Goal: Communication & Community: Answer question/provide support

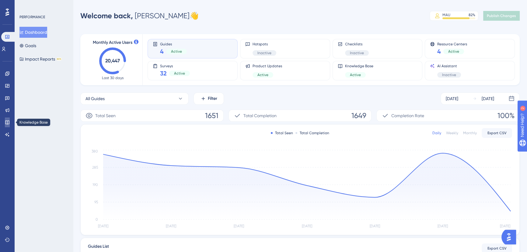
click at [5, 125] on link at bounding box center [7, 122] width 5 height 10
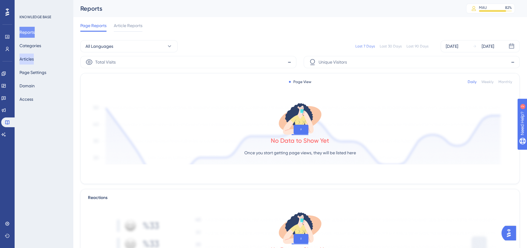
click at [34, 55] on button "Articles" at bounding box center [26, 59] width 14 height 11
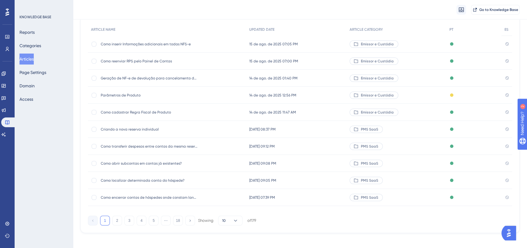
scroll to position [59, 0]
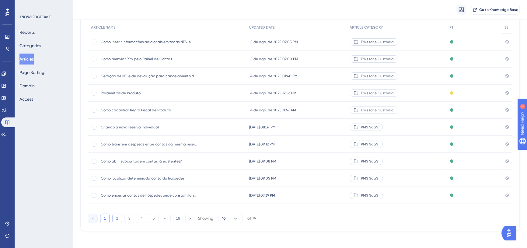
click at [119, 218] on button "2" at bounding box center [117, 218] width 10 height 10
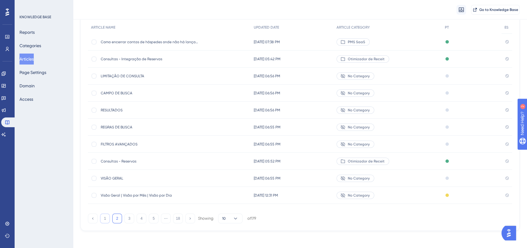
click at [103, 220] on button "1" at bounding box center [105, 218] width 10 height 10
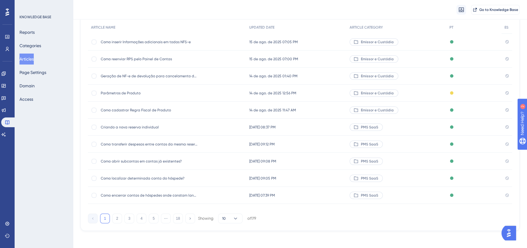
click at [140, 124] on div "Criando a nova reserva individual Criando a nova reserva individual" at bounding box center [149, 127] width 97 height 17
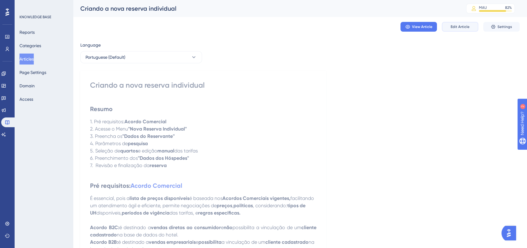
click at [464, 24] on span "Edit Article" at bounding box center [459, 26] width 19 height 5
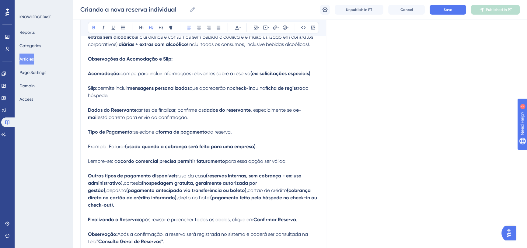
scroll to position [1700, 0]
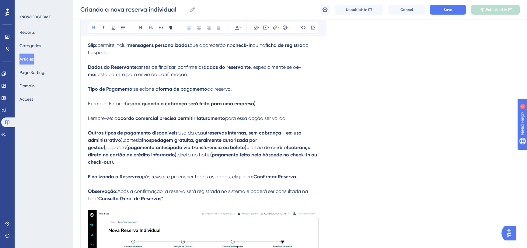
drag, startPoint x: 158, startPoint y: 85, endPoint x: 167, endPoint y: 82, distance: 9.1
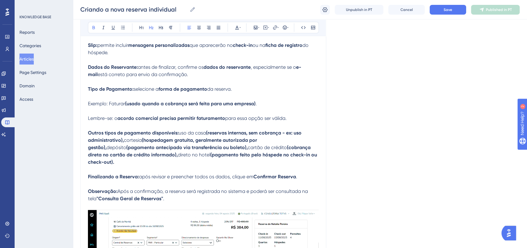
click at [158, 86] on span "selecione a" at bounding box center [145, 89] width 25 height 6
click at [223, 86] on span "da reserva." at bounding box center [219, 89] width 25 height 6
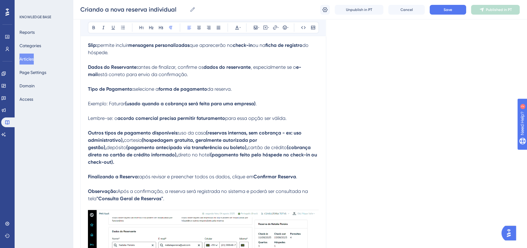
click at [148, 86] on span "selecione a" at bounding box center [145, 89] width 25 height 6
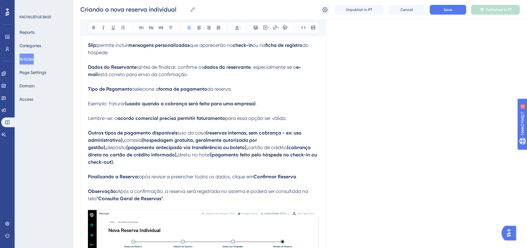
drag, startPoint x: 213, startPoint y: 81, endPoint x: 202, endPoint y: 90, distance: 14.9
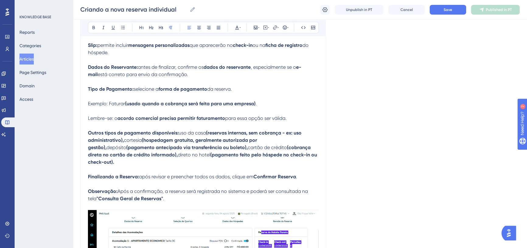
click at [213, 86] on span "da reserva." at bounding box center [219, 89] width 25 height 6
drag, startPoint x: 105, startPoint y: 127, endPoint x: 85, endPoint y: 126, distance: 20.4
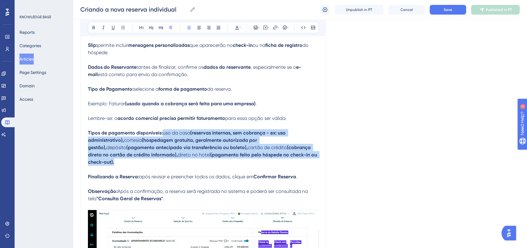
drag, startPoint x: 163, startPoint y: 127, endPoint x: 301, endPoint y: 147, distance: 139.3
click at [301, 147] on p "Tipos de pagamento disponíveis: uso da casa (reservas internas, sem cobrança - …" at bounding box center [203, 147] width 230 height 36
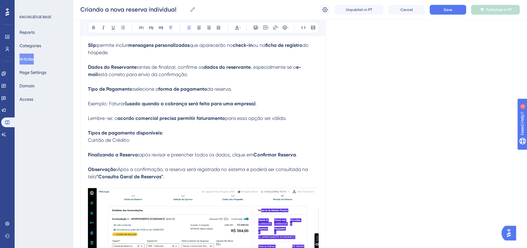
click at [149, 137] on p "Cartão de Crédito:" at bounding box center [203, 140] width 230 height 7
drag, startPoint x: 130, startPoint y: 133, endPoint x: 85, endPoint y: 134, distance: 44.4
click at [94, 30] on button at bounding box center [93, 27] width 9 height 9
click at [147, 137] on span "Informe os dados do titular e da bandeira." at bounding box center [178, 140] width 94 height 6
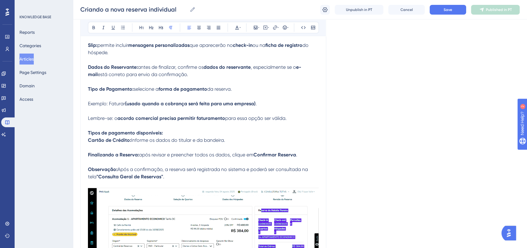
click at [171, 129] on p "Tipos de pagamento disponíveis:" at bounding box center [203, 132] width 230 height 7
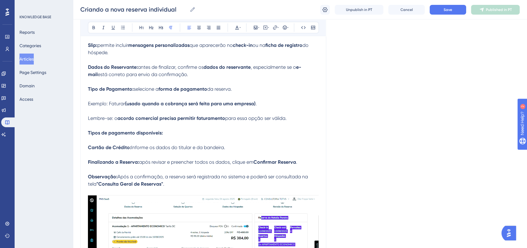
click at [226, 144] on p "Cartão de Crédito: Informe os dados do titular e da bandeira." at bounding box center [203, 147] width 230 height 7
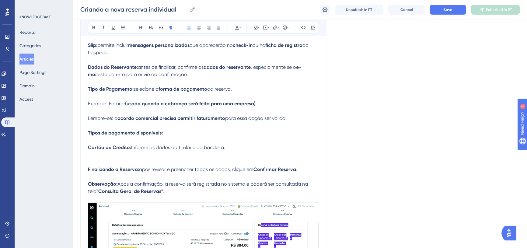
click at [88, 151] on p at bounding box center [203, 154] width 230 height 7
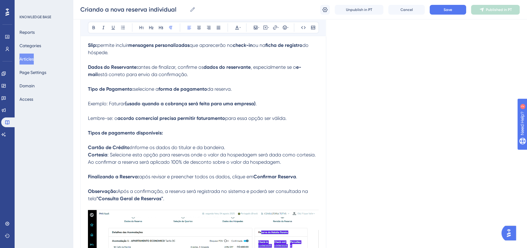
click at [227, 144] on p "Cartão de Crédito: Informe os dados do titular e da bandeira." at bounding box center [203, 147] width 230 height 7
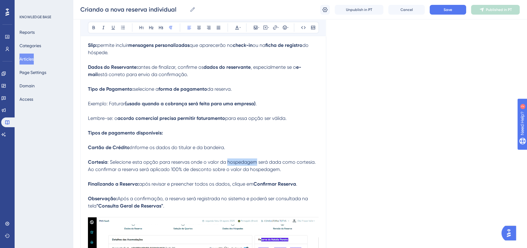
drag, startPoint x: 227, startPoint y: 155, endPoint x: 257, endPoint y: 157, distance: 29.8
click at [257, 159] on span ": Selecione esta opção para reservas onde o valor da hospedagem será dada como …" at bounding box center [202, 165] width 229 height 13
click at [95, 26] on icon at bounding box center [93, 27] width 5 height 5
drag, startPoint x: 268, startPoint y: 156, endPoint x: 313, endPoint y: 156, distance: 45.0
click at [313, 159] on span "será dada como cortesia. Ao confirmar a reserva será aplicado 100% de desconto …" at bounding box center [201, 165] width 226 height 13
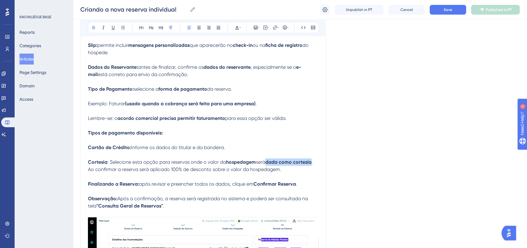
drag, startPoint x: 94, startPoint y: 26, endPoint x: 103, endPoint y: 33, distance: 11.7
click at [94, 26] on icon at bounding box center [93, 27] width 5 height 5
click at [259, 161] on span ". Ao confirmar a reserva será aplicado 100% de desconto sobre o valor da hosped…" at bounding box center [201, 165] width 226 height 13
drag, startPoint x: 139, startPoint y: 162, endPoint x: 210, endPoint y: 161, distance: 70.8
click at [210, 161] on span ". Ao confirmar a reserva será aplicado 100% de desconto sobre o valor da hosped…" at bounding box center [201, 165] width 226 height 13
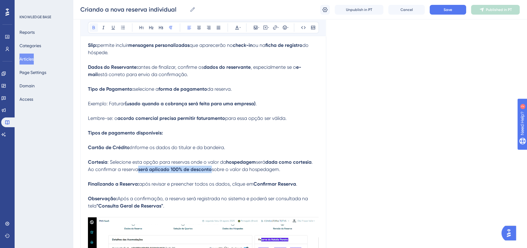
click at [94, 27] on icon at bounding box center [93, 27] width 2 height 3
click at [201, 159] on span ": Selecione esta opção para reservas onde o valor da" at bounding box center [166, 162] width 119 height 6
click at [287, 164] on p "Cortesia : Selecione esta opção para reservas onde o valor da hospedagem será d…" at bounding box center [203, 165] width 230 height 15
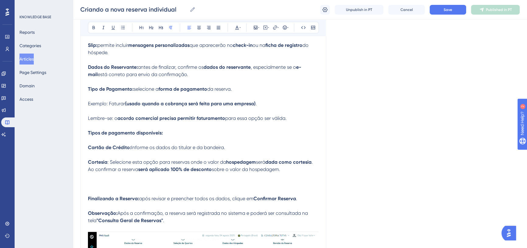
drag, startPoint x: 297, startPoint y: 168, endPoint x: 282, endPoint y: 163, distance: 15.3
click at [297, 173] on p at bounding box center [203, 176] width 230 height 7
click at [291, 163] on p "Cortesia : Selecione esta opção para reservas onde o valor da hospedagem será d…" at bounding box center [203, 165] width 230 height 15
click at [282, 163] on p "Cortesia : Selecione esta opção para reservas onde o valor da hospedagem será d…" at bounding box center [203, 165] width 230 height 15
click at [95, 173] on p at bounding box center [203, 176] width 230 height 7
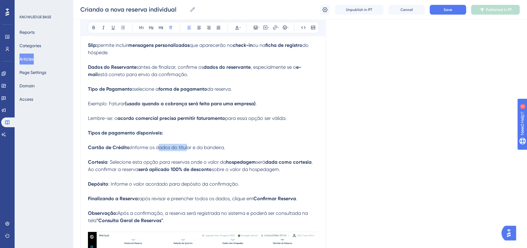
drag, startPoint x: 156, startPoint y: 142, endPoint x: 185, endPoint y: 143, distance: 28.9
click at [185, 144] on span "Informe os dados do titular e da bandeira." at bounding box center [178, 147] width 94 height 6
click at [160, 144] on span "Informe os dados do titular e da bandeira." at bounding box center [178, 147] width 94 height 6
click at [90, 28] on button at bounding box center [93, 27] width 9 height 9
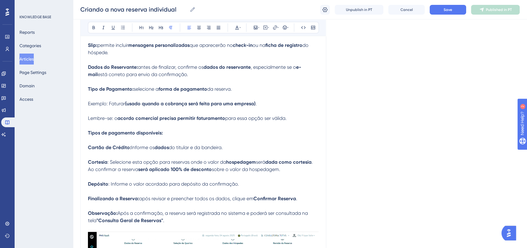
click at [181, 144] on span "do titular e da bandeira." at bounding box center [196, 147] width 54 height 6
click at [93, 29] on icon at bounding box center [93, 27] width 5 height 5
click at [214, 144] on span "e da bandeira." at bounding box center [204, 147] width 33 height 6
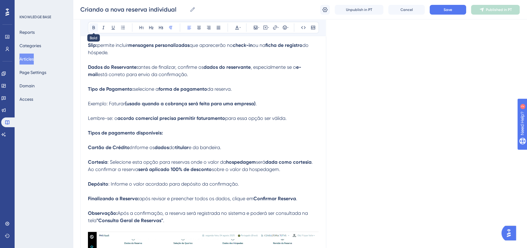
click at [90, 26] on button at bounding box center [93, 27] width 9 height 9
click at [137, 181] on span ": Informe o valor acordado para depósito da confirmação." at bounding box center [173, 184] width 130 height 6
click at [143, 181] on span ": Informe o valor acordado para depósito da confirmação." at bounding box center [173, 184] width 130 height 6
drag, startPoint x: 132, startPoint y: 178, endPoint x: 199, endPoint y: 176, distance: 66.9
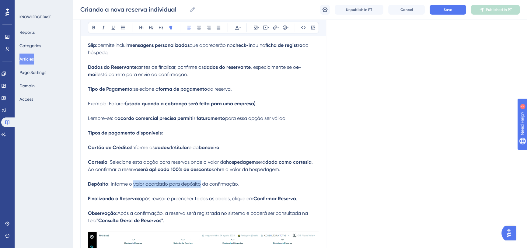
click at [199, 181] on span ": Informe o valor acordado para depósito da confirmação." at bounding box center [173, 184] width 130 height 6
click at [93, 27] on icon at bounding box center [93, 27] width 5 height 5
click at [240, 180] on p "Depósito : Informe o valor acordado para depósito da confirmação." at bounding box center [203, 183] width 230 height 7
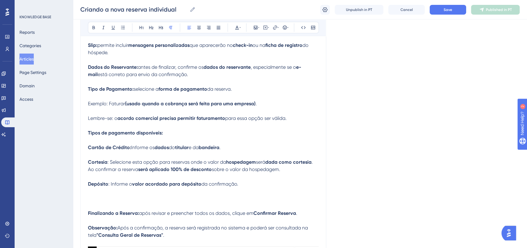
click at [88, 188] on p at bounding box center [203, 191] width 230 height 7
click at [90, 195] on p at bounding box center [203, 198] width 230 height 7
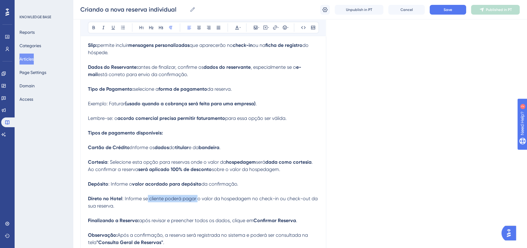
drag, startPoint x: 147, startPoint y: 192, endPoint x: 197, endPoint y: 190, distance: 49.9
click at [197, 195] on span ": Informe se cliente poderá pagar o valor da hospedagem no check-in ou check-ou…" at bounding box center [203, 201] width 231 height 13
click at [92, 29] on icon at bounding box center [93, 27] width 5 height 5
click at [253, 195] on span "o valor da hospedagem no check-in ou check-out da sua reserva." at bounding box center [203, 201] width 230 height 13
drag, startPoint x: 252, startPoint y: 193, endPoint x: 309, endPoint y: 191, distance: 56.9
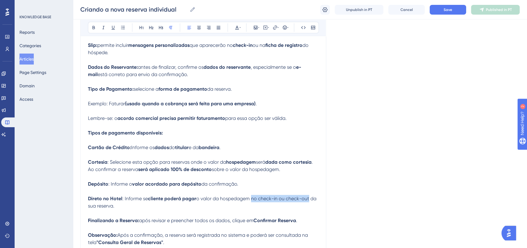
click at [309, 195] on span "o valor da hospedagem no check-in ou check-out da sua reserva." at bounding box center [203, 201] width 230 height 13
click at [91, 26] on icon at bounding box center [93, 27] width 5 height 5
click at [121, 209] on p at bounding box center [203, 212] width 230 height 7
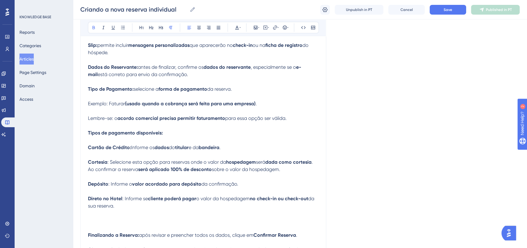
click at [93, 209] on p at bounding box center [203, 212] width 230 height 7
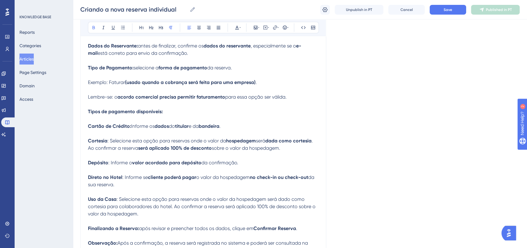
scroll to position [1728, 0]
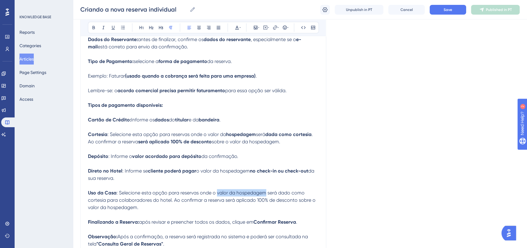
drag, startPoint x: 217, startPoint y: 187, endPoint x: 265, endPoint y: 187, distance: 47.7
click at [265, 190] on span ": Selecione esta opção para reservas onde o valor da hospedagem será dado como …" at bounding box center [202, 200] width 229 height 20
click at [93, 28] on icon at bounding box center [93, 27] width 5 height 5
click at [283, 190] on span "será dado como cortesia para colaboradores do hotel. Ao confirmar a reserva ser…" at bounding box center [202, 200] width 229 height 20
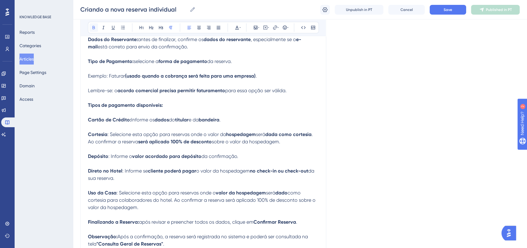
click at [95, 28] on icon at bounding box center [93, 27] width 5 height 5
click at [297, 190] on span "como cortesia para colaboradores do hotel. Ao confirmar a reserva será aplicado…" at bounding box center [202, 200] width 229 height 20
click at [103, 194] on span "como cortesia para colaboradores do hotel. Ao confirmar a reserva será aplicado…" at bounding box center [202, 200] width 229 height 20
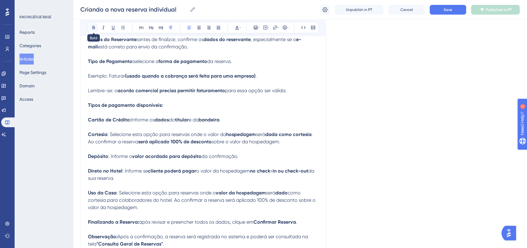
click at [93, 27] on icon at bounding box center [93, 27] width 5 height 5
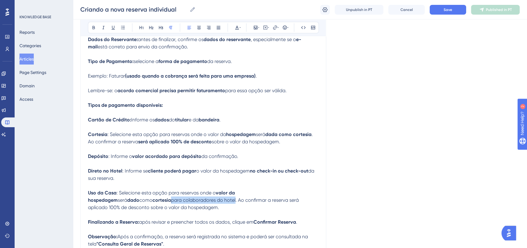
drag, startPoint x: 171, startPoint y: 192, endPoint x: 108, endPoint y: 194, distance: 63.3
click at [108, 197] on span "para colaboradores do hotel. Ao confirmar a reserva será aplicado 100% de desco…" at bounding box center [194, 203] width 212 height 13
click at [94, 24] on button at bounding box center [93, 27] width 9 height 9
click at [154, 203] on p "Uso da Casa : Selecione esta opção para reservas onde o valor da hospedagem ser…" at bounding box center [203, 200] width 230 height 22
drag, startPoint x: 257, startPoint y: 193, endPoint x: 296, endPoint y: 192, distance: 39.5
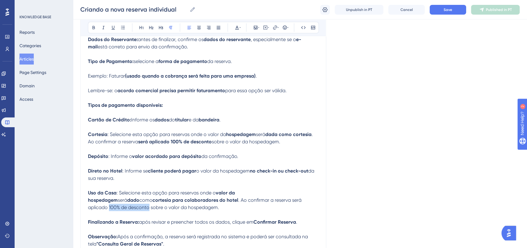
click at [296, 197] on span ". Ao confirmar a reserva será aplicado 100% de desconto sobre o valor da hosped…" at bounding box center [195, 203] width 215 height 13
click at [94, 26] on icon at bounding box center [93, 27] width 5 height 5
click at [250, 204] on p "Uso da Casa : Selecione esta opção para reservas onde o valor da hospedagem ser…" at bounding box center [203, 200] width 230 height 22
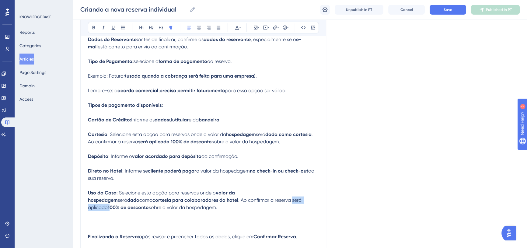
drag, startPoint x: 225, startPoint y: 193, endPoint x: 260, endPoint y: 192, distance: 35.0
click at [260, 192] on p "Uso da Casa : Selecione esta opção para reservas onde o valor da hospedagem ser…" at bounding box center [203, 200] width 230 height 22
click at [92, 27] on icon at bounding box center [93, 27] width 5 height 5
click at [97, 211] on p at bounding box center [203, 214] width 230 height 7
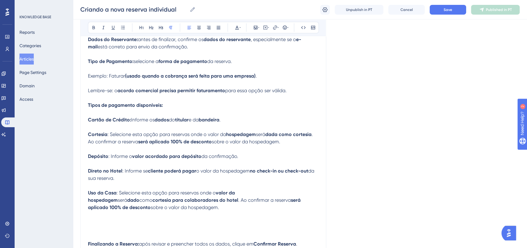
click at [93, 218] on p at bounding box center [203, 221] width 230 height 7
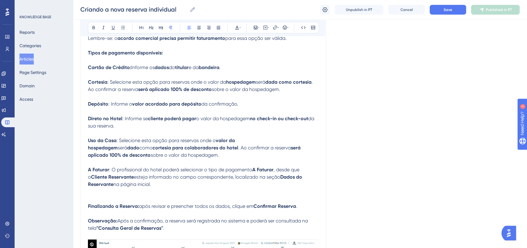
scroll to position [1783, 0]
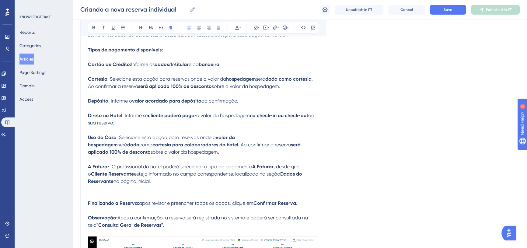
click at [253, 164] on strong "A Faturar" at bounding box center [262, 167] width 21 height 6
click at [92, 171] on strong "Cliente Reservante" at bounding box center [112, 174] width 43 height 6
click at [278, 171] on strong "Dados do Reservante" at bounding box center [195, 177] width 215 height 13
click at [151, 178] on span "na página inicial." at bounding box center [131, 181] width 37 height 6
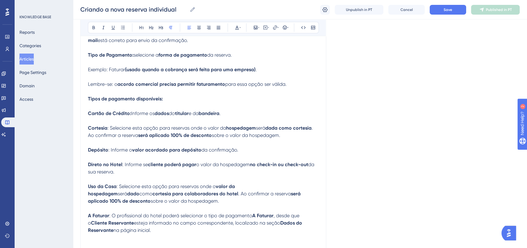
scroll to position [1728, 0]
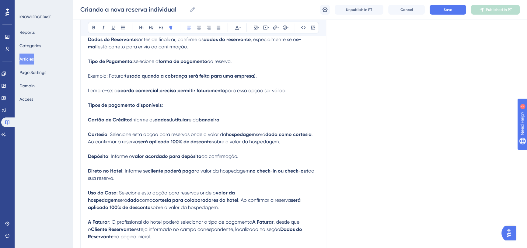
drag, startPoint x: 88, startPoint y: 69, endPoint x: 265, endPoint y: 67, distance: 177.9
click at [265, 72] on p "Exemplo: Faturar (usado quando a cobrança será feita para uma empresa) ." at bounding box center [203, 75] width 230 height 7
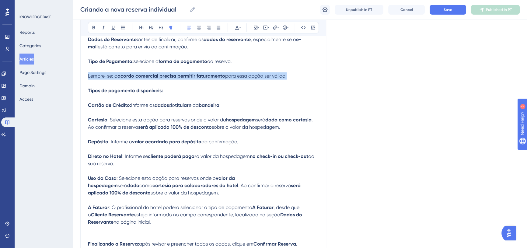
drag, startPoint x: 88, startPoint y: 69, endPoint x: 292, endPoint y: 67, distance: 204.9
click at [292, 72] on p "Lembre-se: o acordo comercial precisa permitir faturamento para essa opção ser …" at bounding box center [203, 75] width 230 height 7
copy p "Lembre-se: o acordo comercial precisa permitir faturamento para essa opção ser …"
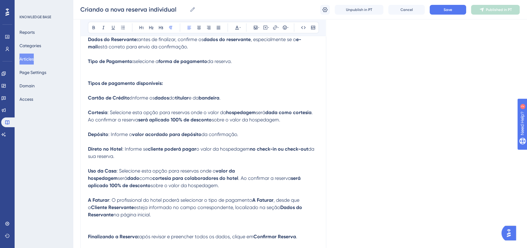
click at [93, 72] on p at bounding box center [203, 75] width 230 height 7
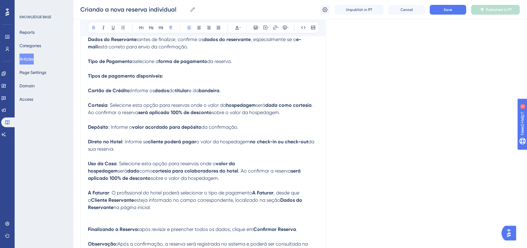
drag, startPoint x: 161, startPoint y: 69, endPoint x: 83, endPoint y: 67, distance: 78.2
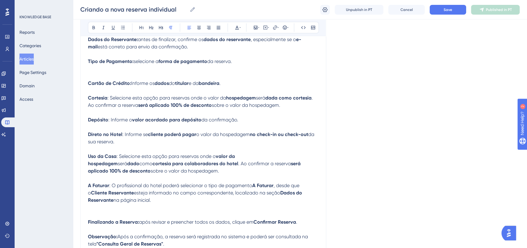
click at [98, 72] on p at bounding box center [203, 75] width 230 height 7
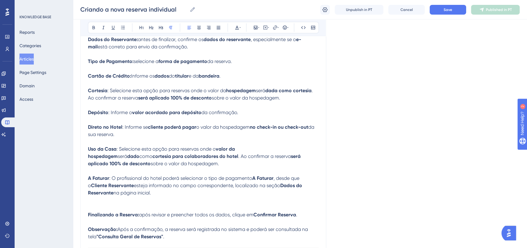
click at [241, 58] on p "Tipo de Pagamento: selecione a forma de pagamento da reserva." at bounding box center [203, 61] width 230 height 7
click at [237, 58] on span "da reserva. Esses são os disponíveis:" at bounding box center [247, 61] width 81 height 6
drag, startPoint x: 237, startPoint y: 57, endPoint x: 303, endPoint y: 56, distance: 66.3
click at [303, 58] on p "Tipo de Pagamento: selecione a forma de pagamento da reserva. Esses são os disp…" at bounding box center [203, 61] width 230 height 7
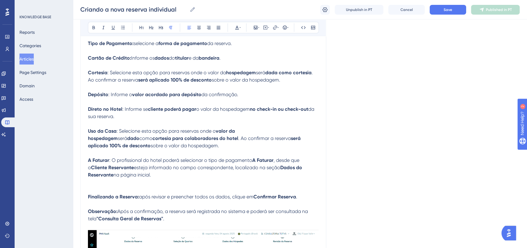
scroll to position [1756, 0]
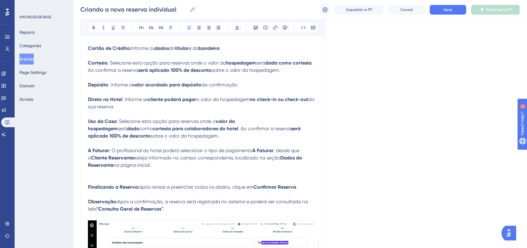
click at [89, 169] on p at bounding box center [203, 172] width 230 height 7
click at [158, 158] on p "A Faturar : O profissional do hotel poderá selecionar o tipo de pagamento A Fat…" at bounding box center [203, 158] width 230 height 22
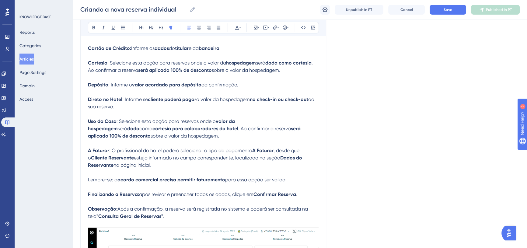
click at [288, 176] on p "Lembre-se: o acordo comercial precisa permitir faturamento para essa opção ser …" at bounding box center [203, 179] width 230 height 7
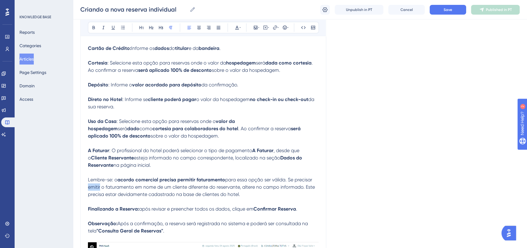
drag, startPoint x: 88, startPoint y: 180, endPoint x: 100, endPoint y: 181, distance: 11.9
click at [100, 181] on span "para essa opção ser válida. Se precisar emitir o faturamento em nome de um clie…" at bounding box center [202, 187] width 228 height 20
drag, startPoint x: 92, startPoint y: 27, endPoint x: 144, endPoint y: 117, distance: 104.6
click at [92, 27] on icon at bounding box center [93, 27] width 5 height 5
click at [127, 184] on p "Lembre-se: o acordo comercial precisa permitir faturamento para essa opção ser …" at bounding box center [203, 187] width 230 height 22
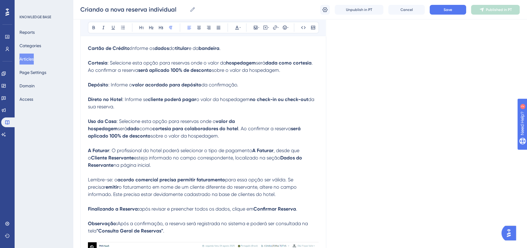
click at [127, 184] on p "Lembre-se: o acordo comercial precisa permitir faturamento para essa opção ser …" at bounding box center [203, 187] width 230 height 22
click at [94, 29] on icon at bounding box center [93, 27] width 2 height 3
drag, startPoint x: 143, startPoint y: 180, endPoint x: 239, endPoint y: 182, distance: 96.4
click at [239, 184] on span "em nome de um cliente diferente do reservante, altere no campo informado. Este …" at bounding box center [192, 190] width 208 height 13
click at [93, 30] on button at bounding box center [93, 27] width 9 height 9
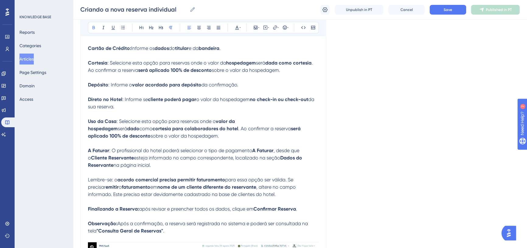
click at [240, 184] on strong "nome de um cliente diferente do reservante" at bounding box center [206, 187] width 99 height 6
click at [95, 190] on span ", altere no campo informado. Este precisa estar devidamente cadastrado na base …" at bounding box center [192, 190] width 209 height 13
click at [92, 26] on icon at bounding box center [93, 27] width 5 height 5
click at [139, 191] on span "estar devidamente cadastrado na base de clientes do hotel." at bounding box center [206, 194] width 135 height 6
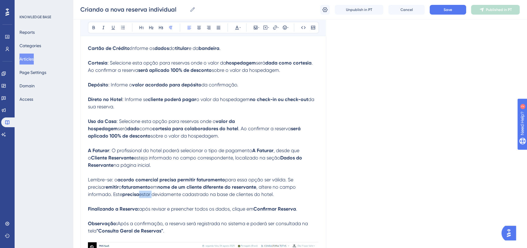
click at [139, 191] on span "estar devidamente cadastrado na base de clientes do hotel." at bounding box center [206, 194] width 135 height 6
click at [95, 29] on icon at bounding box center [93, 27] width 5 height 5
click at [170, 191] on span "devidamente cadastrado na base de clientes do hotel." at bounding box center [213, 194] width 122 height 6
click at [168, 191] on span "devidamente cadastrado na base de clientes do hotel." at bounding box center [213, 194] width 122 height 6
click at [161, 191] on span "devidamente cadastrado na base de clientes do hotel." at bounding box center [213, 194] width 122 height 6
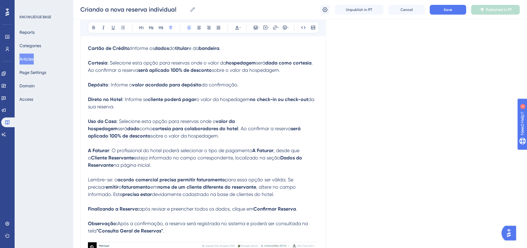
click at [161, 191] on span "devidamente cadastrado na base de clientes do hotel." at bounding box center [213, 194] width 122 height 6
click at [92, 27] on icon at bounding box center [93, 27] width 2 height 3
click at [208, 191] on span "na base de clientes do hotel." at bounding box center [240, 194] width 64 height 6
click at [95, 22] on div "Bold Italic Underline Bullet Point Heading 1 Heading 2 Heading 3 Normal Align L…" at bounding box center [203, 28] width 231 height 12
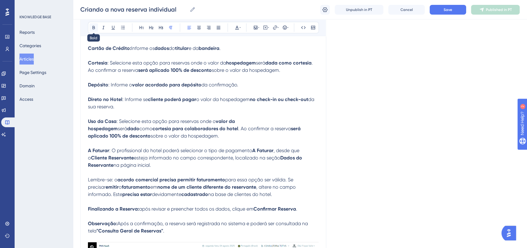
click at [92, 26] on icon at bounding box center [93, 27] width 5 height 5
click at [249, 187] on p "Lembre-se: o acordo comercial precisa permitir faturamento para essa opção ser …" at bounding box center [203, 187] width 230 height 22
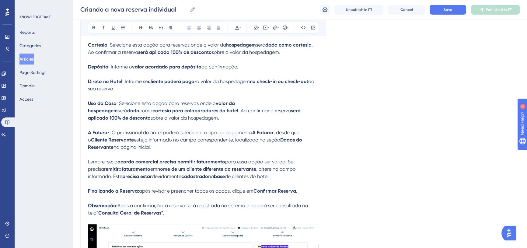
scroll to position [1783, 0]
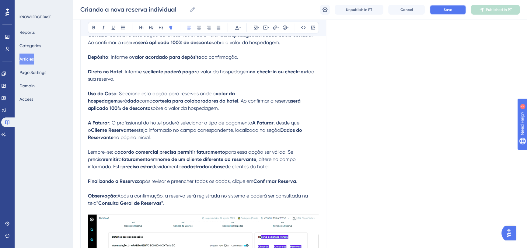
click at [447, 8] on span "Save" at bounding box center [447, 9] width 9 height 5
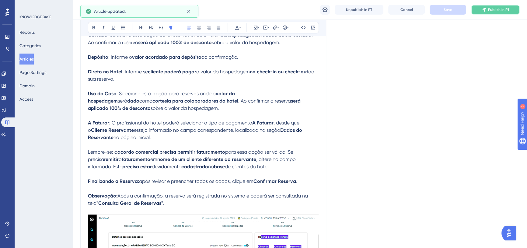
click at [486, 7] on button "Publish in PT" at bounding box center [495, 10] width 49 height 10
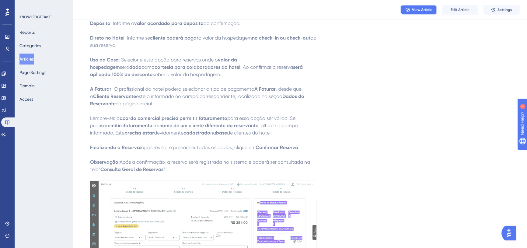
click at [428, 6] on button "View Article" at bounding box center [418, 10] width 36 height 10
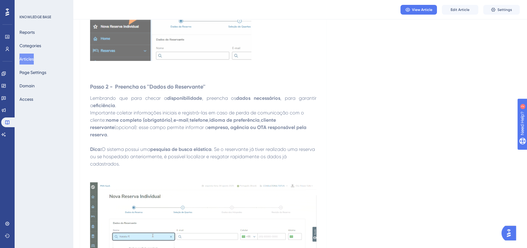
scroll to position [0, 0]
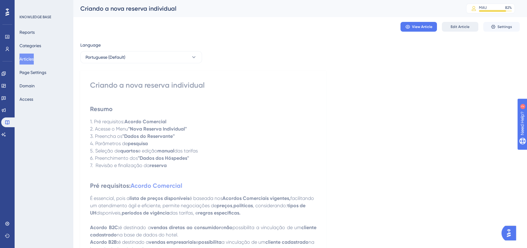
click at [462, 24] on span "Edit Article" at bounding box center [459, 26] width 19 height 5
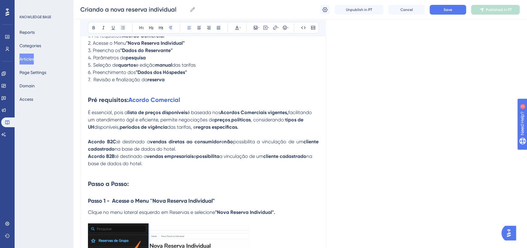
scroll to position [87, 0]
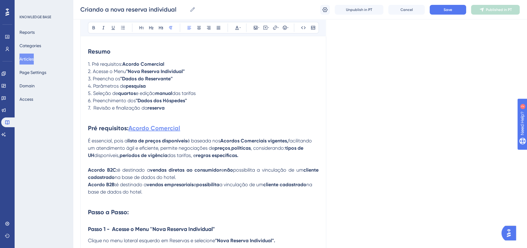
click at [153, 126] on strong "Acordo Comercial" at bounding box center [154, 127] width 52 height 7
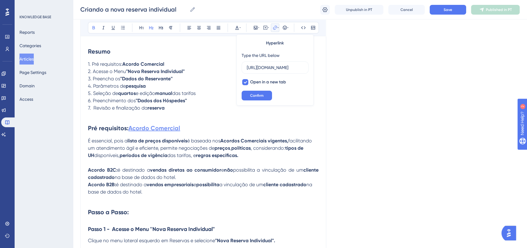
scroll to position [0, 94]
click at [459, 9] on button "Save" at bounding box center [447, 10] width 36 height 10
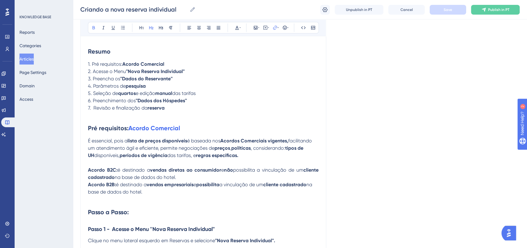
click at [188, 125] on h2 "Pré requisitos: Acordo Comercial" at bounding box center [203, 128] width 230 height 18
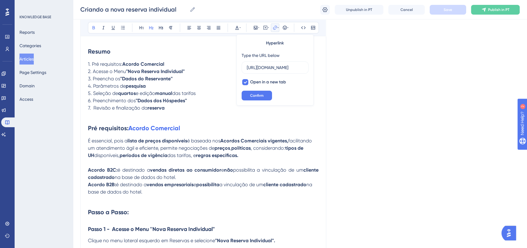
click at [128, 127] on strong "Pré requisitos:" at bounding box center [108, 127] width 40 height 7
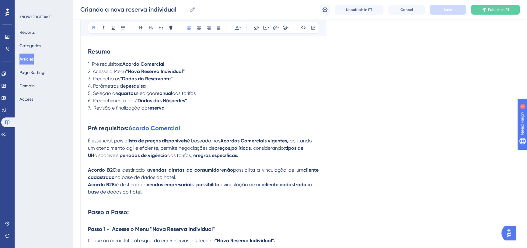
click at [186, 128] on h2 "Pré requisitos: Acordo Comercial" at bounding box center [203, 128] width 230 height 18
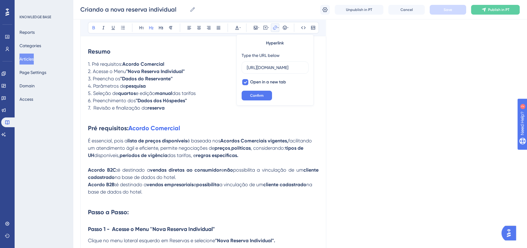
scroll to position [0, 94]
type input "[URL][DOMAIN_NAME]"
click at [192, 143] on span "é baseada nos" at bounding box center [203, 141] width 33 height 6
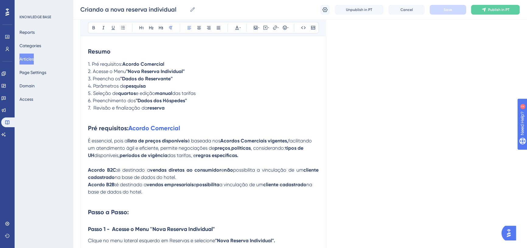
click at [188, 124] on h2 "Pré requisitos: Acordo Comercial" at bounding box center [203, 128] width 230 height 18
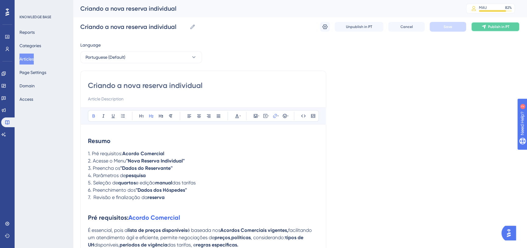
click at [504, 29] on span "Publish in PT" at bounding box center [498, 26] width 21 height 5
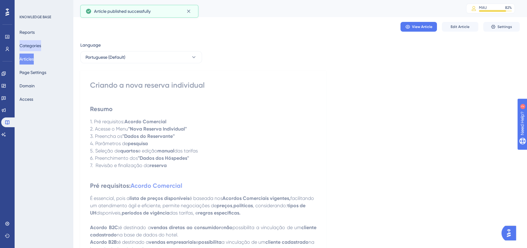
click at [34, 45] on button "Categories" at bounding box center [30, 45] width 22 height 11
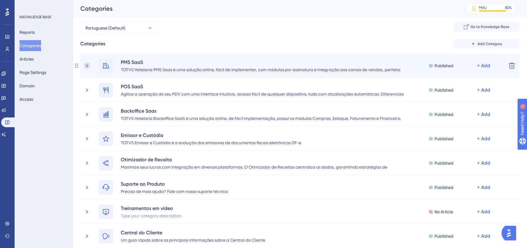
click at [88, 64] on icon at bounding box center [87, 66] width 6 height 6
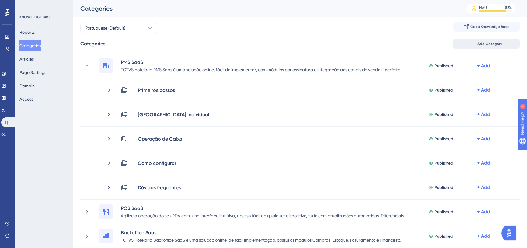
click at [482, 44] on span "Add Category" at bounding box center [489, 43] width 25 height 5
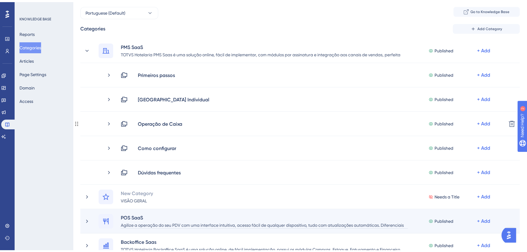
scroll to position [55, 0]
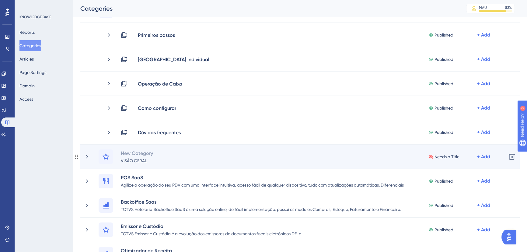
click at [77, 156] on circle at bounding box center [77, 156] width 1 height 1
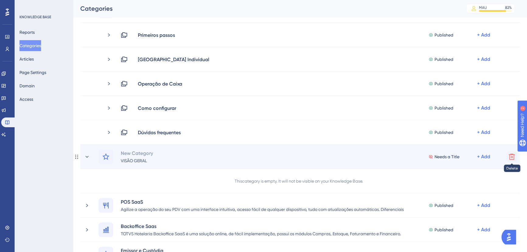
click at [511, 156] on icon at bounding box center [511, 156] width 7 height 7
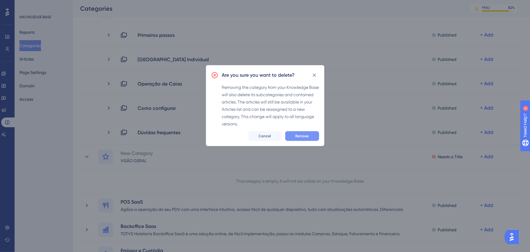
click at [305, 137] on span "Remove" at bounding box center [302, 135] width 13 height 5
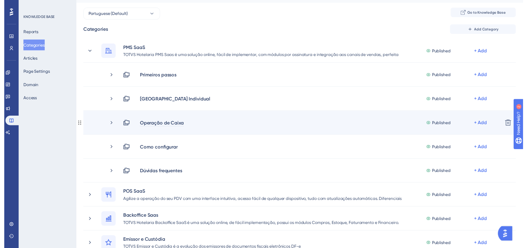
scroll to position [0, 0]
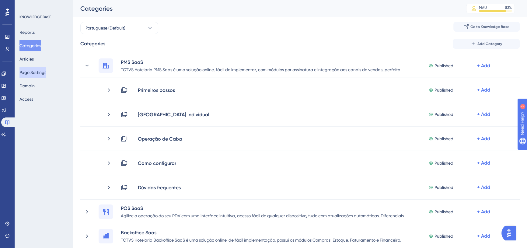
click at [41, 71] on button "Page Settings" at bounding box center [32, 72] width 27 height 11
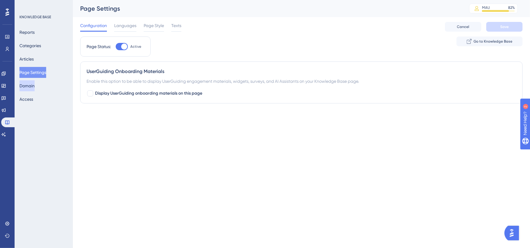
click at [35, 85] on button "Domain" at bounding box center [26, 85] width 15 height 11
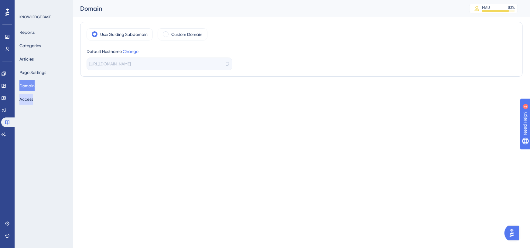
click at [33, 97] on button "Access" at bounding box center [26, 99] width 14 height 11
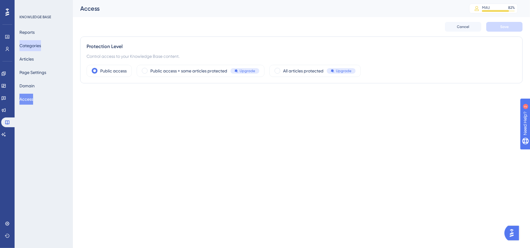
click at [41, 46] on button "Categories" at bounding box center [30, 45] width 22 height 11
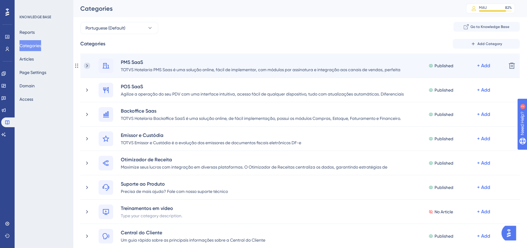
click at [86, 67] on icon at bounding box center [87, 65] width 2 height 3
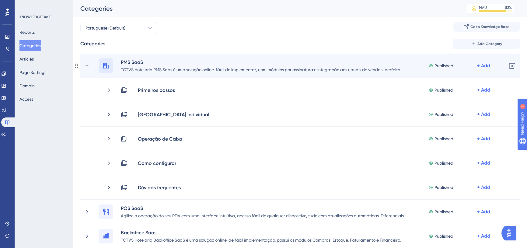
click at [108, 65] on icon at bounding box center [105, 65] width 7 height 5
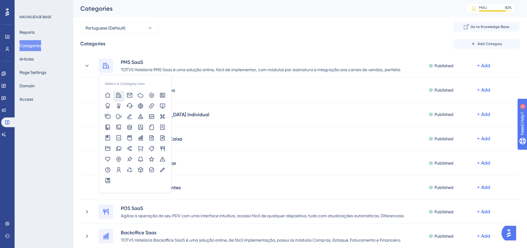
click at [53, 126] on div "KNOWLEDGE BASE Reports Categories Articles Page Settings Domain Access" at bounding box center [44, 124] width 58 height 248
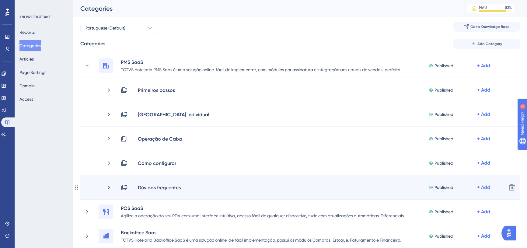
drag, startPoint x: 209, startPoint y: 199, endPoint x: 205, endPoint y: 196, distance: 5.4
click at [205, 196] on div "Dúvidas frequentes Published + Add Delete" at bounding box center [299, 187] width 439 height 24
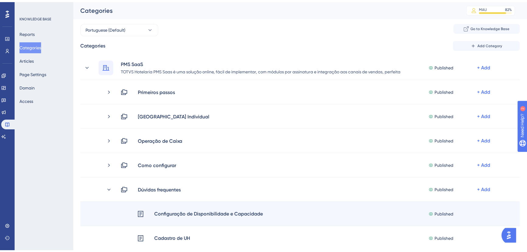
scroll to position [83, 0]
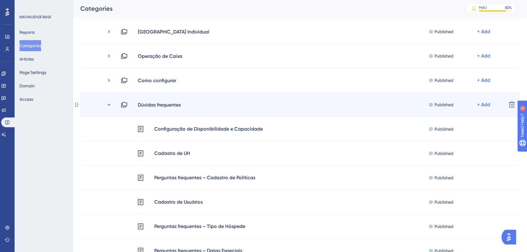
click at [210, 105] on div "Dúvidas frequentes Published + Add" at bounding box center [310, 104] width 381 height 7
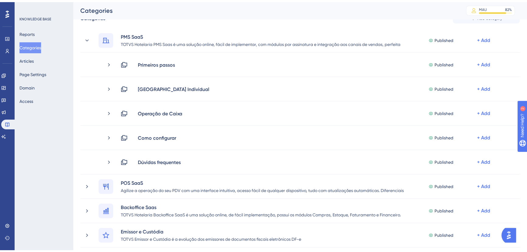
scroll to position [27, 0]
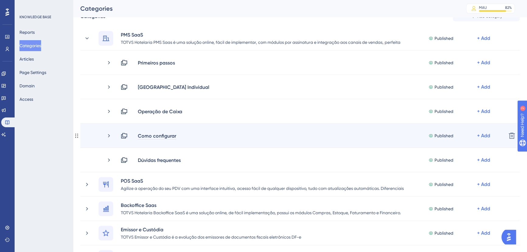
click at [161, 137] on div "Como configurar" at bounding box center [156, 135] width 39 height 7
click at [206, 126] on div "Como configurar Published + Add Delete" at bounding box center [299, 135] width 439 height 24
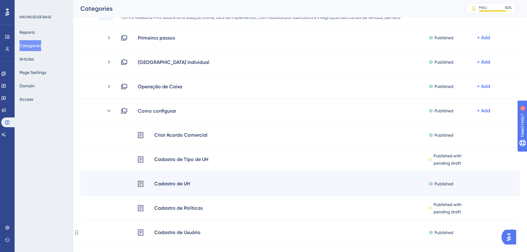
scroll to position [83, 0]
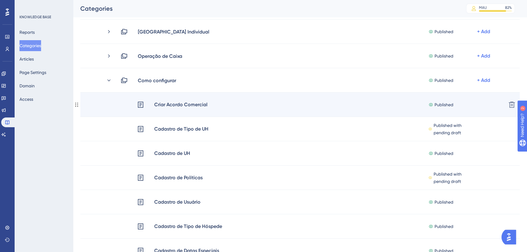
click at [222, 98] on div "Criar Acordo Comercial Published + Add Delete" at bounding box center [299, 104] width 439 height 24
click at [218, 108] on div "Criar Acordo Comercial Published + Add" at bounding box center [319, 105] width 364 height 8
click at [438, 101] on span "Published" at bounding box center [443, 104] width 19 height 7
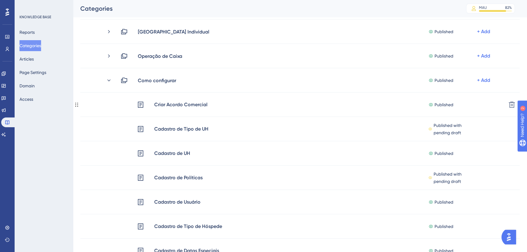
click at [162, 99] on div "Criar Acordo Comercial Published + Add Delete" at bounding box center [299, 104] width 439 height 24
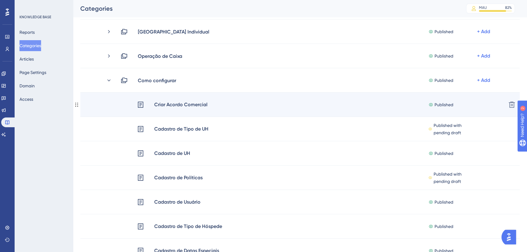
click at [75, 104] on circle at bounding box center [75, 104] width 1 height 1
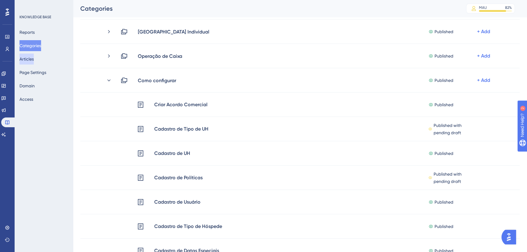
click at [33, 56] on button "Articles" at bounding box center [26, 59] width 14 height 11
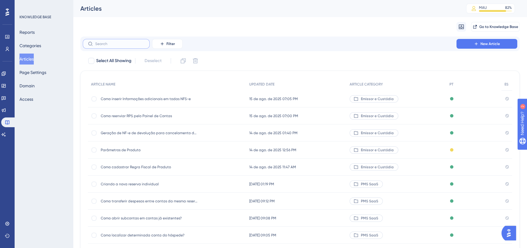
click at [120, 44] on input "text" at bounding box center [119, 44] width 49 height 4
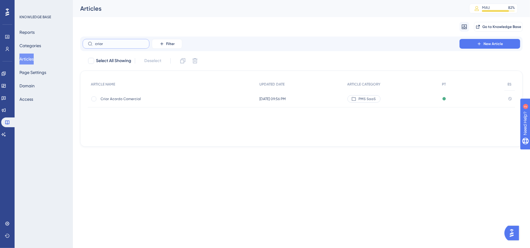
type input "criar"
click at [139, 99] on span "Criar Acordo Comercial" at bounding box center [149, 98] width 97 height 5
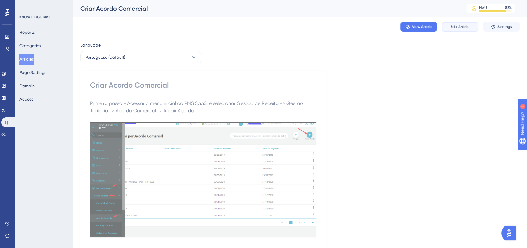
click at [457, 28] on span "Edit Article" at bounding box center [459, 26] width 19 height 5
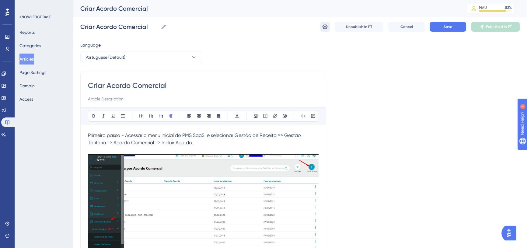
drag, startPoint x: 330, startPoint y: 23, endPoint x: 325, endPoint y: 22, distance: 4.7
click at [327, 22] on div "Unpublish in PT Cancel Save Published in PT" at bounding box center [419, 27] width 199 height 10
click at [324, 22] on button at bounding box center [325, 27] width 10 height 10
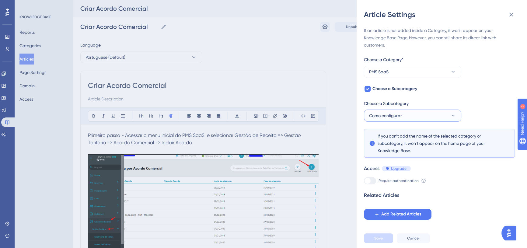
click at [403, 116] on button "Como configurar" at bounding box center [412, 115] width 97 height 12
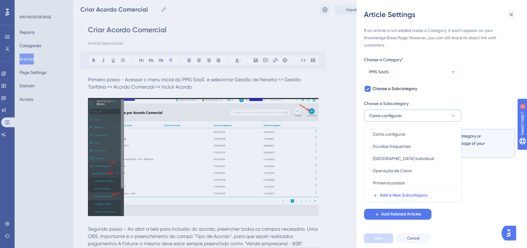
scroll to position [55, 0]
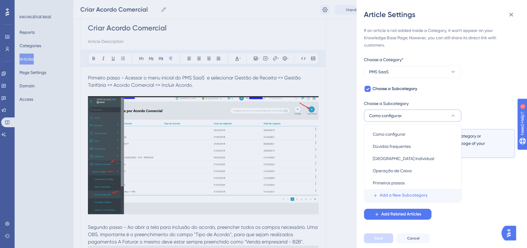
click at [387, 195] on span "Add a New Subcategory" at bounding box center [403, 195] width 48 height 7
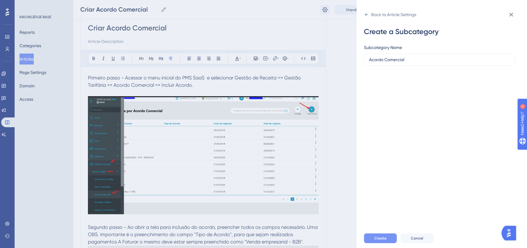
type input "Acordo Comercial"
click at [384, 240] on span "Create" at bounding box center [380, 238] width 12 height 5
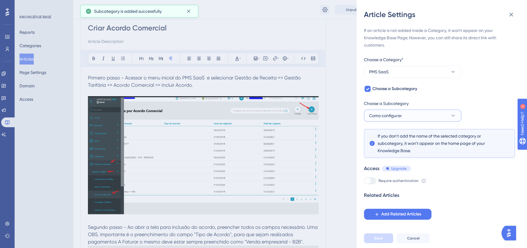
click at [398, 113] on span "Como configurar" at bounding box center [385, 115] width 33 height 7
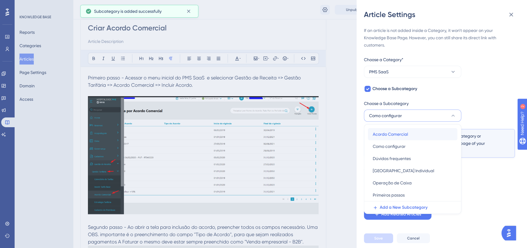
click at [398, 137] on span "Acordo Comercial" at bounding box center [389, 133] width 35 height 7
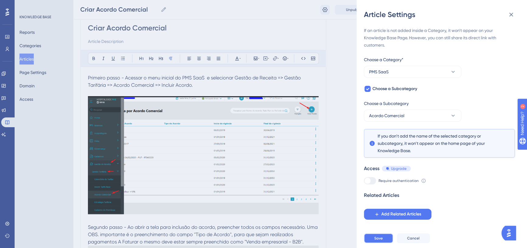
click at [386, 242] on button "Save" at bounding box center [378, 238] width 29 height 10
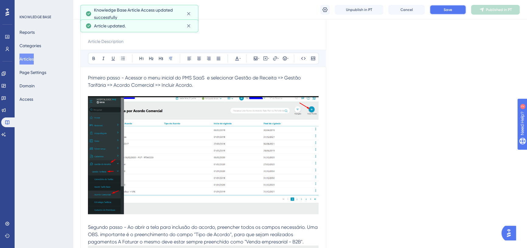
click at [441, 12] on button "Save" at bounding box center [447, 10] width 36 height 10
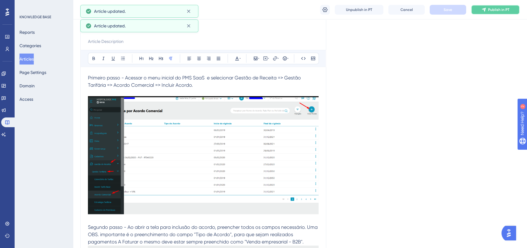
click at [486, 9] on button "Publish in PT" at bounding box center [495, 10] width 49 height 10
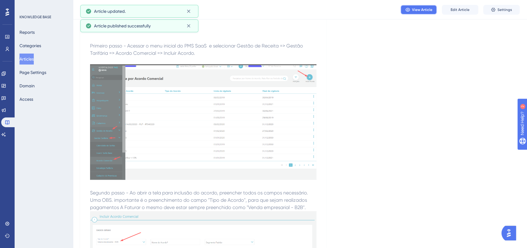
click at [412, 11] on span "View Article" at bounding box center [422, 9] width 20 height 5
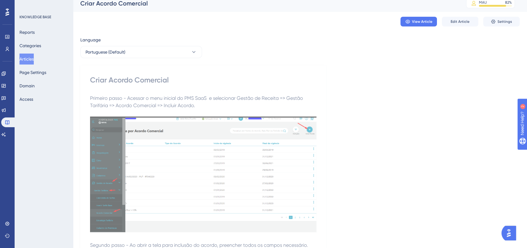
scroll to position [0, 0]
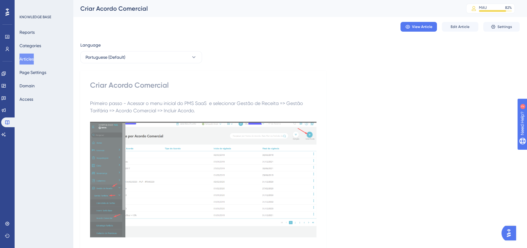
click at [33, 57] on button "Articles" at bounding box center [26, 59] width 14 height 11
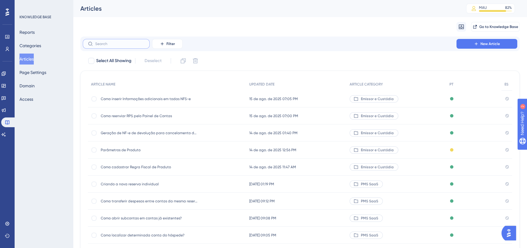
click at [120, 43] on input "text" at bounding box center [119, 44] width 49 height 4
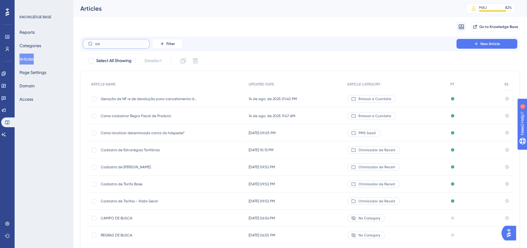
type input "cad"
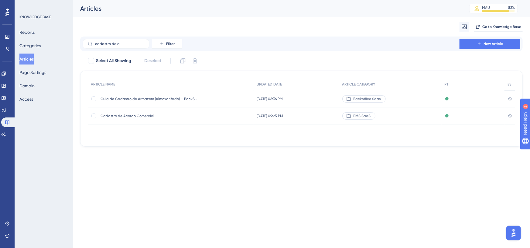
type input "cadastro de a"
click at [143, 114] on span "Cadastro de Acordo Comercial" at bounding box center [149, 115] width 97 height 5
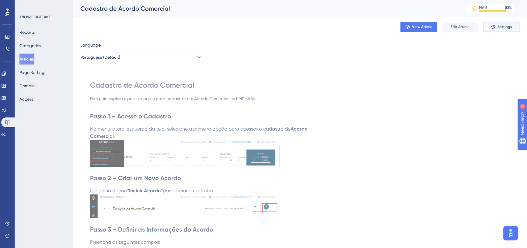
click at [488, 26] on button "Settings" at bounding box center [501, 27] width 36 height 10
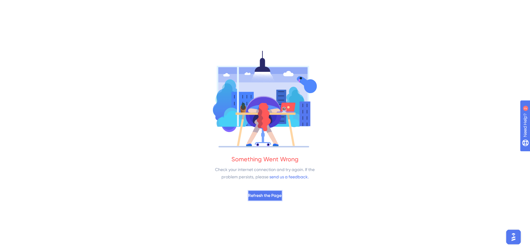
click at [256, 193] on span "Refresh the Page" at bounding box center [265, 195] width 33 height 7
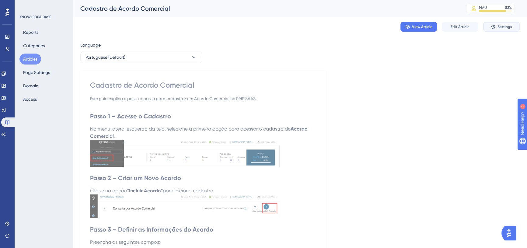
click at [499, 27] on span "Settings" at bounding box center [504, 26] width 15 height 5
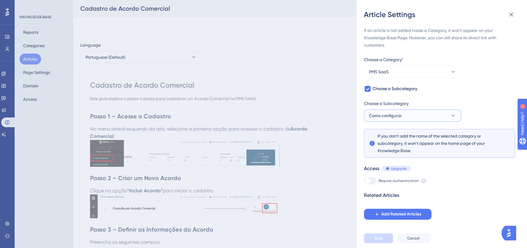
click at [409, 117] on button "Como configurar" at bounding box center [412, 115] width 97 height 12
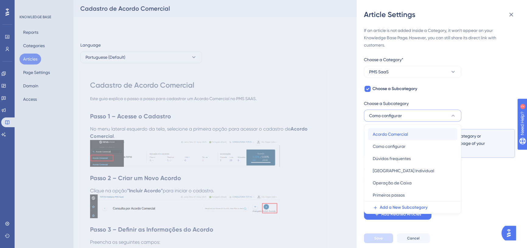
click at [385, 137] on span "Acordo Comercial" at bounding box center [389, 133] width 35 height 7
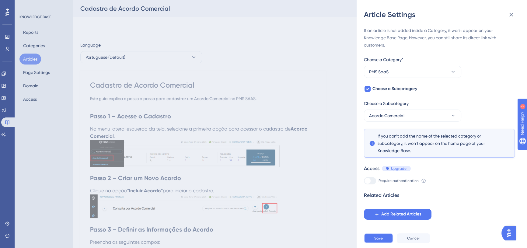
click at [379, 240] on span "Save" at bounding box center [378, 238] width 9 height 5
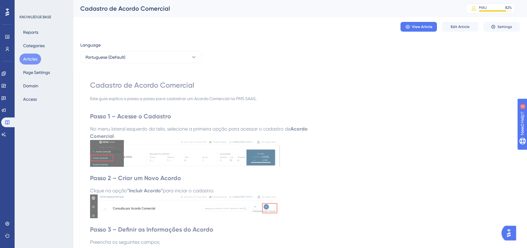
click at [30, 60] on button "Articles" at bounding box center [30, 59] width 22 height 11
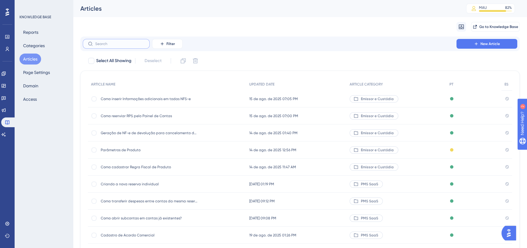
click at [105, 45] on input "text" at bounding box center [119, 44] width 49 height 4
type input "dix"
checkbox input "true"
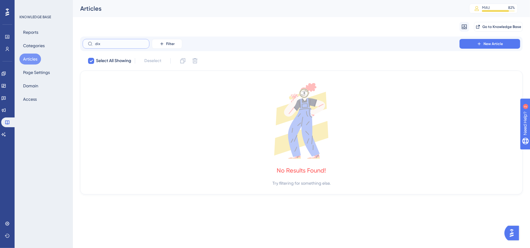
type input "di"
checkbox input "false"
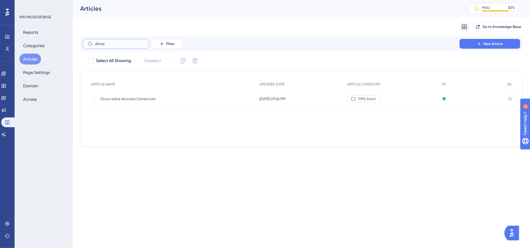
type input "dicas"
click at [130, 100] on span "Dicas sobre Acordos Comerciais" at bounding box center [149, 98] width 97 height 5
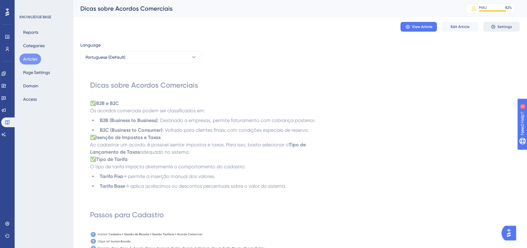
click at [497, 29] on span "Settings" at bounding box center [504, 26] width 15 height 5
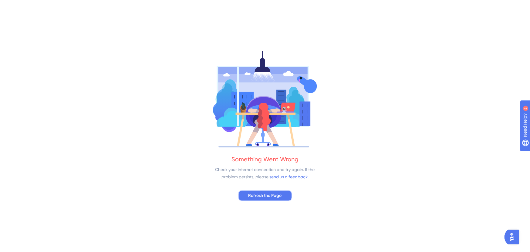
click at [272, 192] on span "Refresh the Page" at bounding box center [265, 195] width 33 height 7
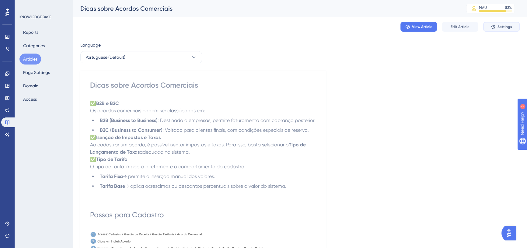
click at [503, 24] on span "Settings" at bounding box center [504, 26] width 15 height 5
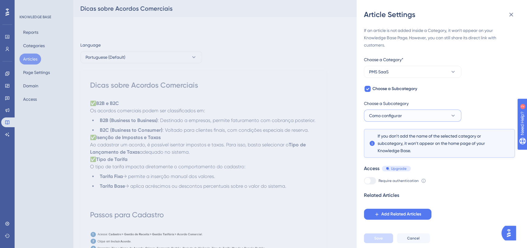
click at [411, 116] on button "Como configurar" at bounding box center [412, 115] width 97 height 12
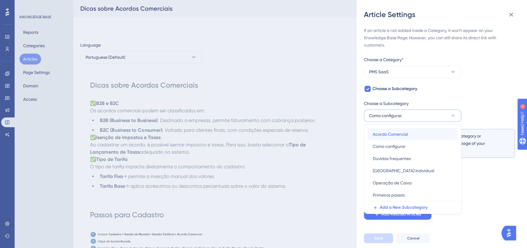
click at [399, 135] on span "Acordo Comercial" at bounding box center [389, 133] width 35 height 7
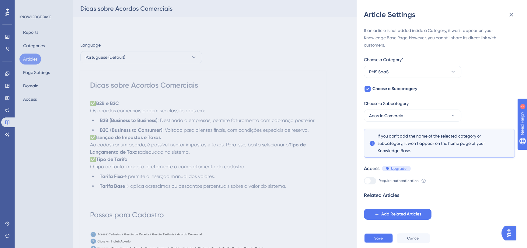
click at [380, 240] on span "Save" at bounding box center [378, 238] width 9 height 5
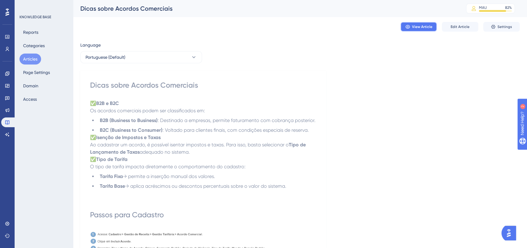
click at [427, 23] on button "View Article" at bounding box center [418, 27] width 36 height 10
click at [33, 62] on button "Articles" at bounding box center [30, 59] width 22 height 11
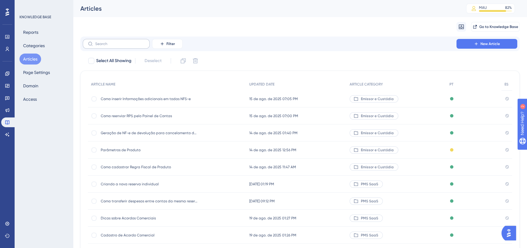
click at [128, 47] on label at bounding box center [116, 44] width 67 height 10
click at [128, 46] on input "text" at bounding box center [119, 44] width 49 height 4
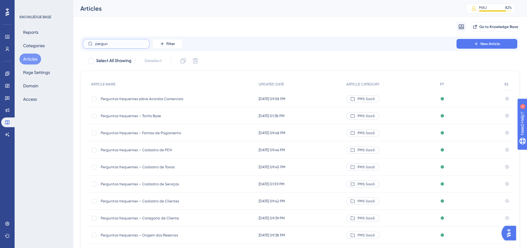
type input "pergun"
click at [140, 99] on span "Perguntas frequentes sobre Acordos Comerciais" at bounding box center [149, 98] width 97 height 5
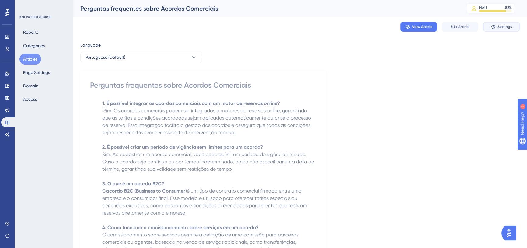
click at [492, 26] on icon at bounding box center [492, 26] width 5 height 5
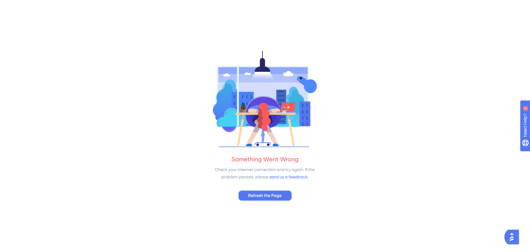
click at [276, 196] on span "Refresh the Page" at bounding box center [265, 195] width 33 height 7
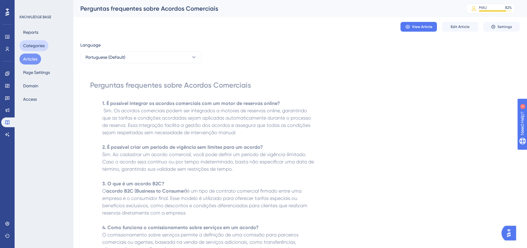
click at [30, 47] on button "Categories" at bounding box center [33, 45] width 29 height 11
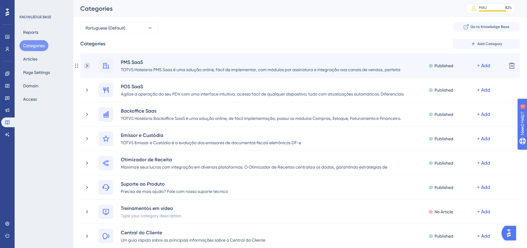
click at [88, 67] on icon at bounding box center [87, 66] width 6 height 6
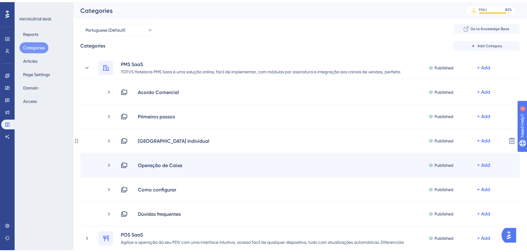
scroll to position [55, 0]
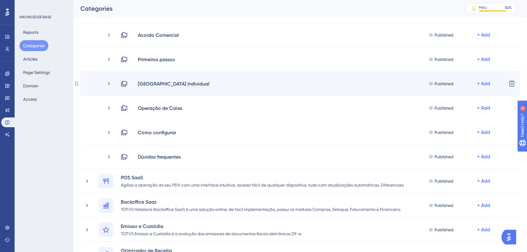
click at [177, 85] on div "[GEOGRAPHIC_DATA] Individual" at bounding box center [173, 83] width 72 height 7
click at [218, 80] on div "Nova Reserva Individual Published + Add" at bounding box center [310, 83] width 381 height 7
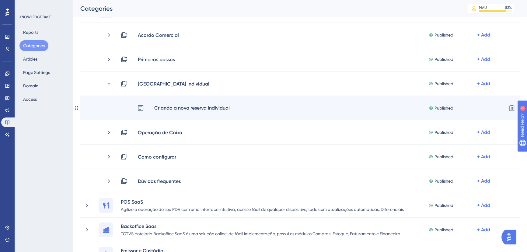
click at [227, 109] on div "Criando a nova reserva individual" at bounding box center [192, 108] width 76 height 8
click at [240, 109] on div "Criando a nova reserva individual Published + Add" at bounding box center [319, 108] width 364 height 8
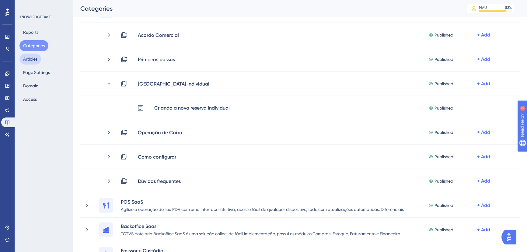
click at [33, 61] on button "Articles" at bounding box center [30, 59] width 22 height 11
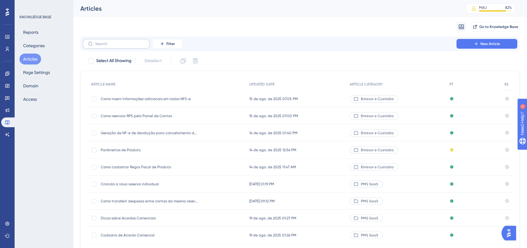
click at [124, 48] on label at bounding box center [116, 44] width 67 height 10
click at [124, 46] on input "text" at bounding box center [119, 44] width 49 height 4
click at [151, 183] on span "Criando a nova reserva individual" at bounding box center [149, 183] width 97 height 5
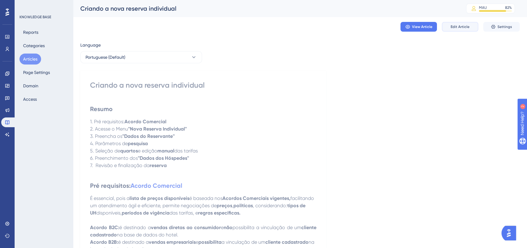
click at [453, 28] on span "Edit Article" at bounding box center [459, 26] width 19 height 5
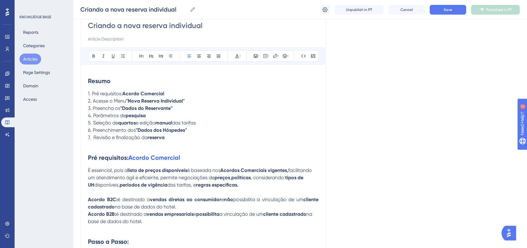
scroll to position [37, 0]
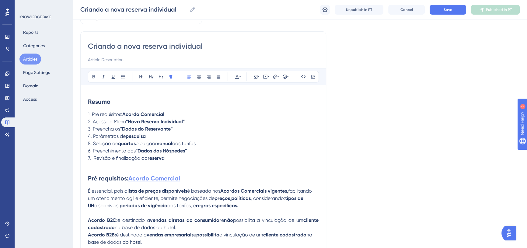
click at [177, 179] on strong "Acordo Comercial" at bounding box center [154, 178] width 52 height 7
type input "h"
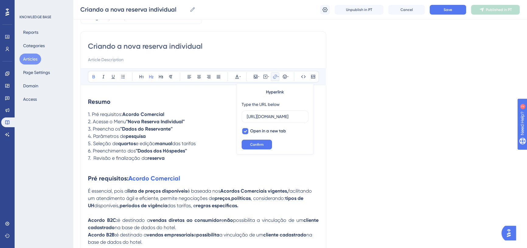
scroll to position [0, 95]
type input "[URL][DOMAIN_NAME]"
click at [261, 142] on span "Confirm" at bounding box center [256, 144] width 13 height 5
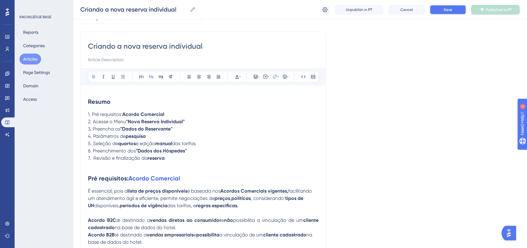
click at [436, 10] on button "Save" at bounding box center [447, 10] width 36 height 10
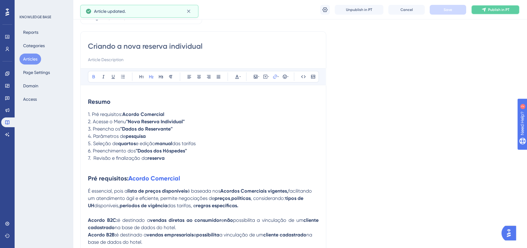
click at [489, 10] on span "Publish in PT" at bounding box center [498, 9] width 21 height 5
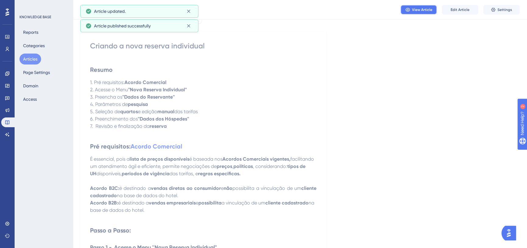
click at [423, 6] on button "View Article" at bounding box center [418, 10] width 36 height 10
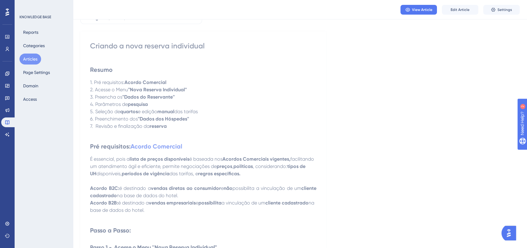
click at [33, 59] on button "Articles" at bounding box center [30, 59] width 22 height 11
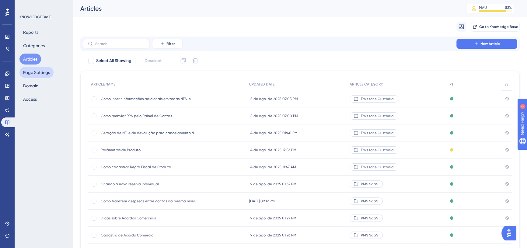
click at [31, 71] on button "Page Settings" at bounding box center [36, 72] width 34 height 11
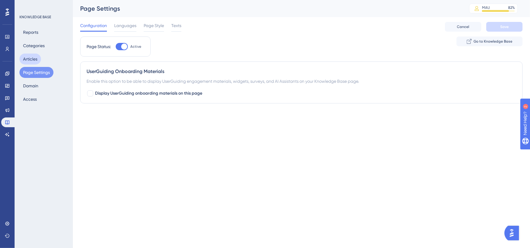
click at [32, 63] on button "Articles" at bounding box center [30, 59] width 22 height 11
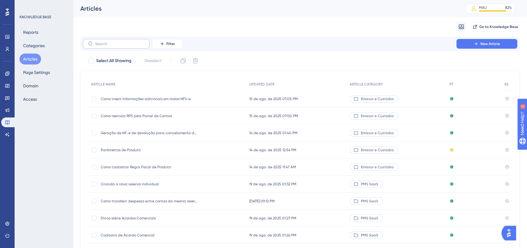
click at [135, 47] on label at bounding box center [116, 44] width 67 height 10
click at [135, 46] on input "text" at bounding box center [119, 44] width 49 height 4
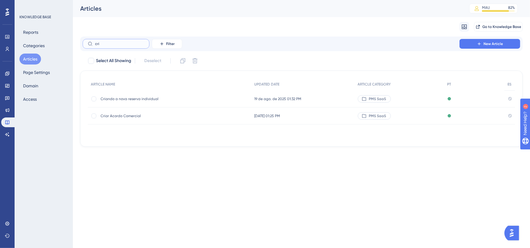
type input "cri"
click at [159, 117] on span "Criar Acordo Comercial" at bounding box center [149, 115] width 97 height 5
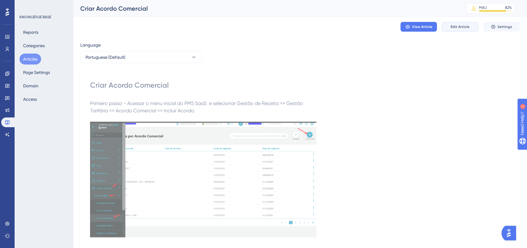
click at [453, 26] on span "Edit Article" at bounding box center [459, 26] width 19 height 5
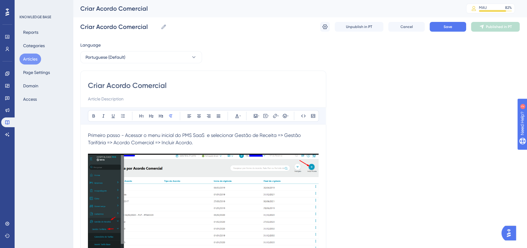
click at [88, 135] on span "Primeiro passo - Acessar o menu inicial do PMS SaaS e selecionar Gestão de Rece…" at bounding box center [195, 138] width 214 height 13
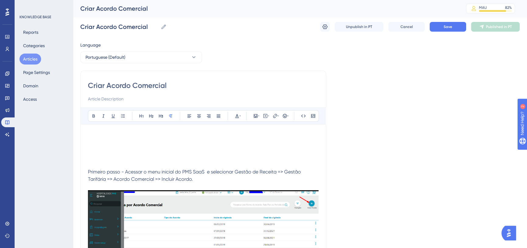
click at [105, 132] on p at bounding box center [203, 135] width 230 height 7
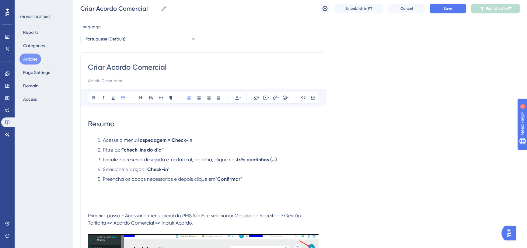
scroll to position [27, 0]
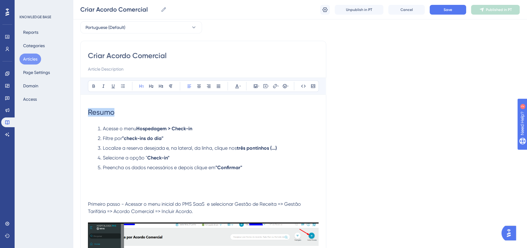
drag, startPoint x: 114, startPoint y: 113, endPoint x: 82, endPoint y: 111, distance: 31.7
click at [160, 86] on icon at bounding box center [160, 86] width 5 height 5
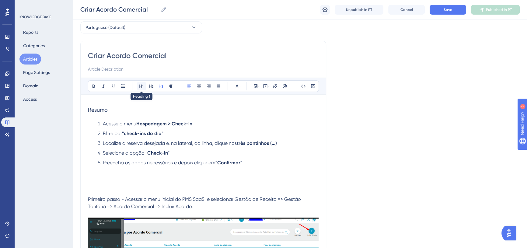
click at [140, 87] on icon at bounding box center [141, 86] width 5 height 5
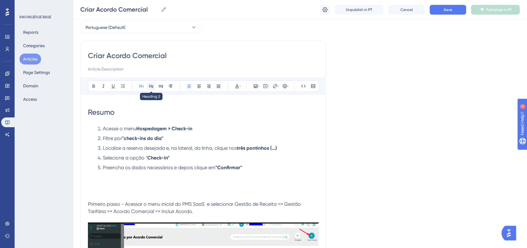
click at [151, 87] on icon at bounding box center [151, 86] width 5 height 5
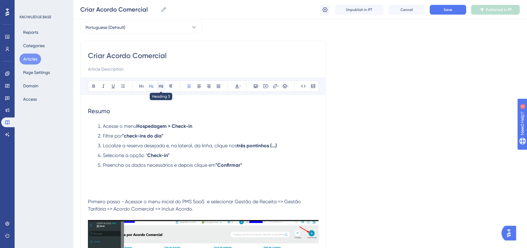
click at [160, 85] on icon at bounding box center [161, 86] width 4 height 3
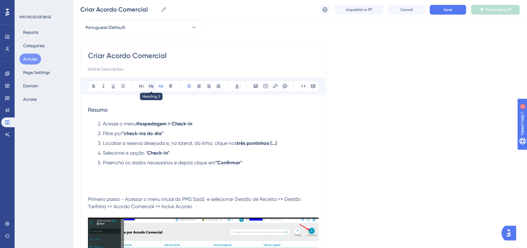
click at [149, 88] on icon at bounding box center [151, 86] width 5 height 5
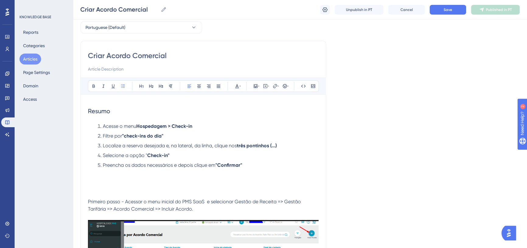
drag, startPoint x: 103, startPoint y: 125, endPoint x: 202, endPoint y: 127, distance: 99.4
click at [202, 127] on li "Acesse o menu Hospedagem > Check-in" at bounding box center [206, 126] width 223 height 7
drag, startPoint x: 112, startPoint y: 136, endPoint x: 169, endPoint y: 133, distance: 57.5
click at [169, 133] on li "Filtre por "check-ins do dia"" at bounding box center [206, 135] width 223 height 7
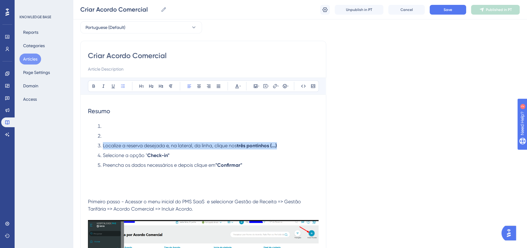
drag, startPoint x: 103, startPoint y: 144, endPoint x: 295, endPoint y: 142, distance: 191.8
click at [295, 142] on li "Localize a reserva desejada e, na lateral, da linha, clique nos [GEOGRAPHIC_DAT…" at bounding box center [206, 145] width 223 height 7
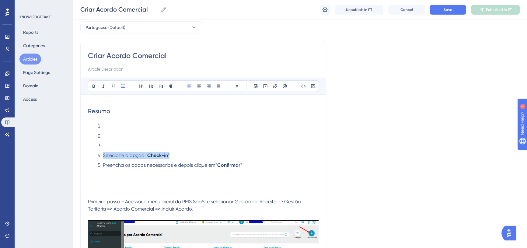
drag, startPoint x: 166, startPoint y: 155, endPoint x: 103, endPoint y: 156, distance: 62.9
click at [103, 156] on li "Selecione a opção " Check-in"" at bounding box center [206, 155] width 223 height 7
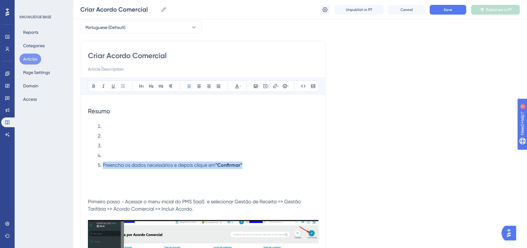
drag, startPoint x: 210, startPoint y: 167, endPoint x: 102, endPoint y: 164, distance: 107.7
click at [102, 164] on li "Preencha os dados necessários e depois clique em "Confirmar"" at bounding box center [206, 164] width 223 height 7
click at [105, 124] on li at bounding box center [206, 126] width 223 height 7
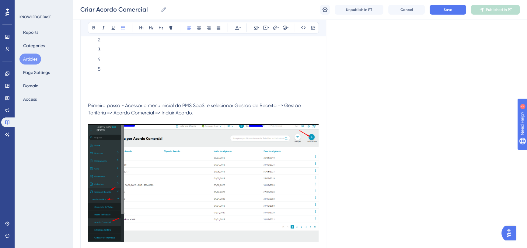
scroll to position [110, 0]
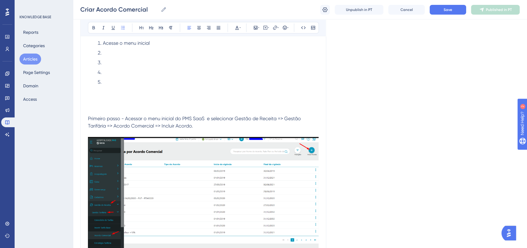
click at [106, 54] on li at bounding box center [206, 52] width 223 height 7
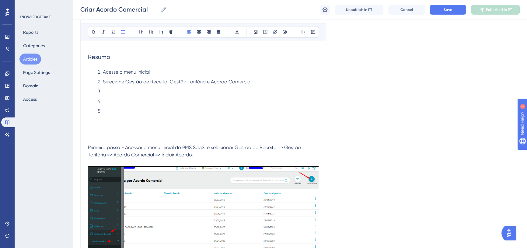
scroll to position [83, 0]
drag, startPoint x: 125, startPoint y: 71, endPoint x: 172, endPoint y: 73, distance: 47.8
click at [172, 73] on li "Acesse o menu inicial" at bounding box center [206, 70] width 223 height 7
click at [92, 32] on icon at bounding box center [93, 30] width 2 height 3
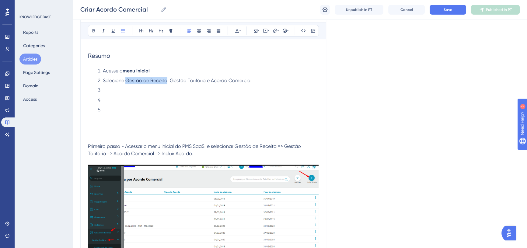
drag, startPoint x: 126, startPoint y: 81, endPoint x: 167, endPoint y: 82, distance: 41.1
click at [167, 82] on span "Selecione Gestão de Receita, Gestão Tarifária e Acordo Comercial" at bounding box center [177, 81] width 148 height 6
click at [94, 29] on icon at bounding box center [93, 30] width 5 height 5
drag, startPoint x: 169, startPoint y: 79, endPoint x: 205, endPoint y: 78, distance: 35.6
click at [205, 78] on span ", Gestão Tarifária e Acordo Comercial" at bounding box center [208, 81] width 84 height 6
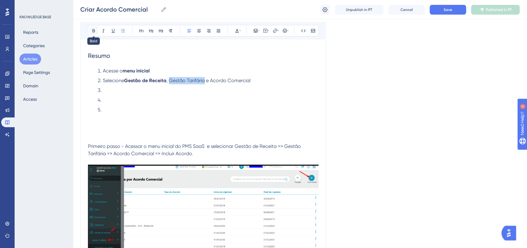
click at [93, 28] on icon at bounding box center [93, 30] width 5 height 5
drag, startPoint x: 213, startPoint y: 79, endPoint x: 258, endPoint y: 79, distance: 45.9
click at [258, 79] on li "Selecione Gestão de Receita , Gestão Tarifária e Acordo Comercial" at bounding box center [206, 80] width 223 height 7
click at [92, 29] on icon at bounding box center [93, 30] width 5 height 5
click at [104, 89] on li at bounding box center [206, 90] width 223 height 7
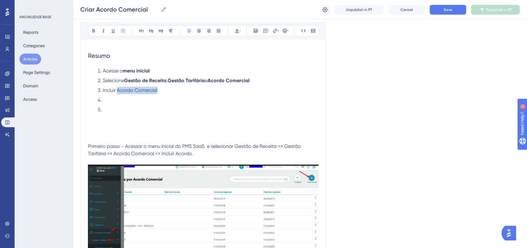
drag, startPoint x: 117, startPoint y: 91, endPoint x: 161, endPoint y: 87, distance: 43.7
click at [158, 91] on li "Incluir Acordo Comercial" at bounding box center [206, 90] width 223 height 7
click at [94, 30] on icon at bounding box center [93, 30] width 2 height 3
click at [113, 97] on li at bounding box center [206, 99] width 223 height 7
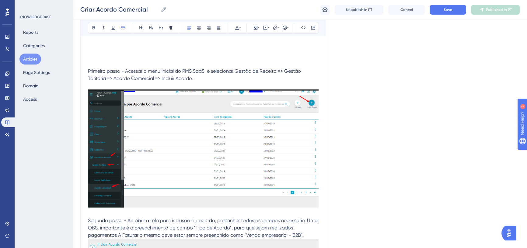
scroll to position [150, 0]
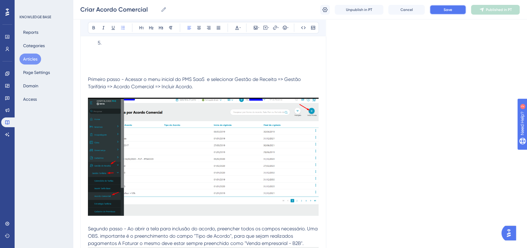
click at [435, 8] on button "Save" at bounding box center [447, 10] width 36 height 10
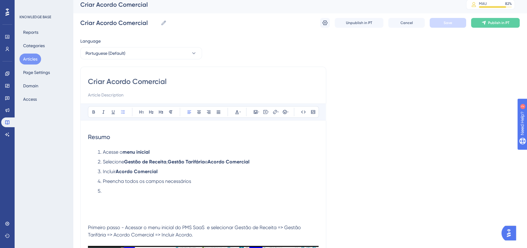
scroll to position [0, 0]
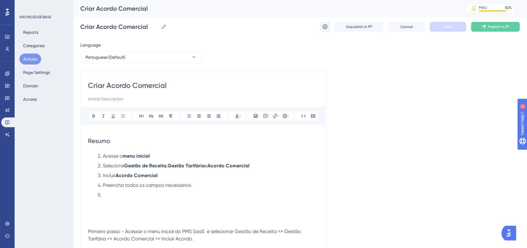
click at [326, 26] on icon at bounding box center [324, 26] width 5 height 5
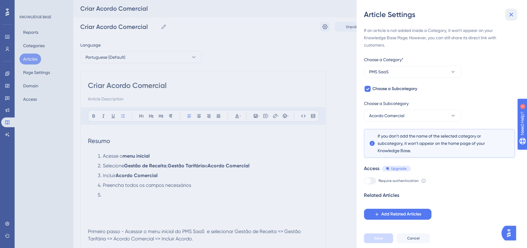
click at [510, 16] on icon at bounding box center [511, 15] width 4 height 4
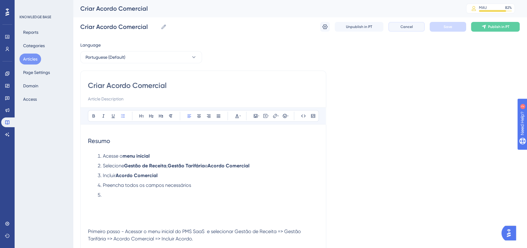
click at [407, 28] on span "Cancel" at bounding box center [406, 26] width 12 height 5
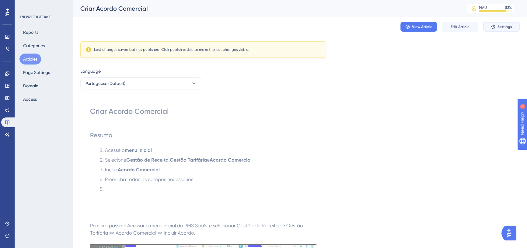
click at [491, 30] on button "Settings" at bounding box center [501, 27] width 36 height 10
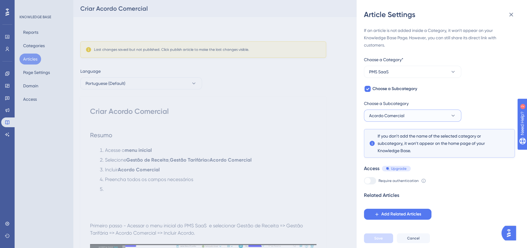
click at [396, 116] on span "Acordo Comercial" at bounding box center [386, 115] width 35 height 7
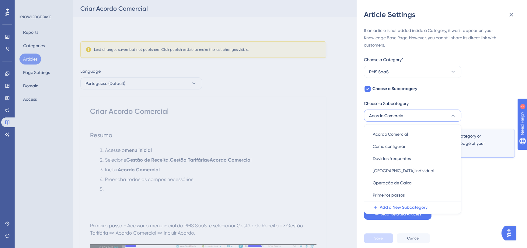
click at [490, 180] on div "Require authentication To change this setting you should manage your access pre…" at bounding box center [439, 180] width 151 height 7
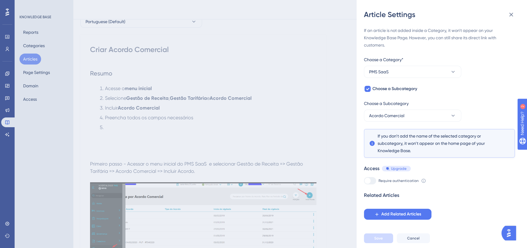
scroll to position [27, 0]
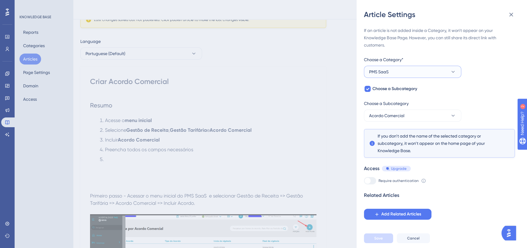
click at [399, 70] on button "PMS SaaS" at bounding box center [412, 72] width 97 height 12
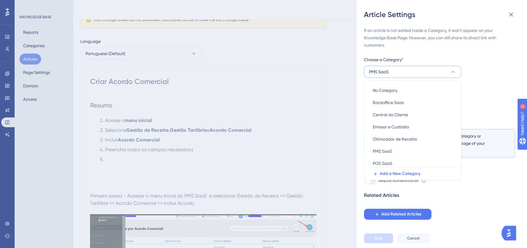
click at [494, 98] on div "If an article is not added inside a Category, it won't appear on your Knowledge…" at bounding box center [439, 123] width 151 height 193
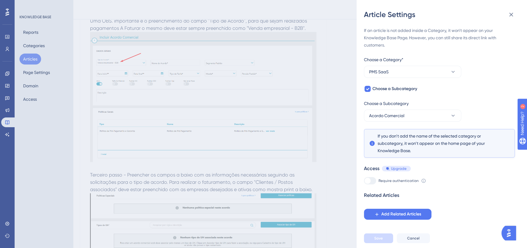
scroll to position [359, 0]
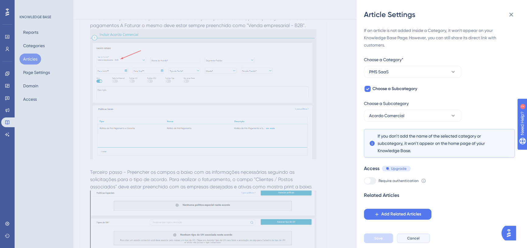
click at [406, 239] on button "Cancel" at bounding box center [412, 238] width 33 height 10
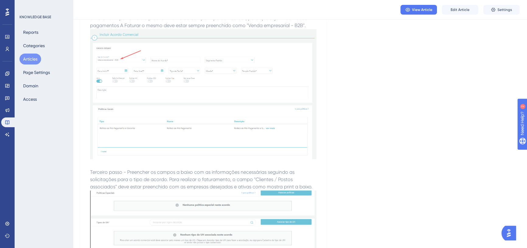
click at [33, 55] on button "Articles" at bounding box center [30, 59] width 22 height 11
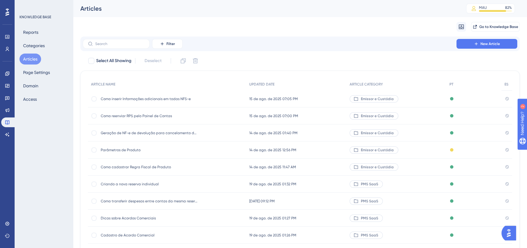
scroll to position [59, 0]
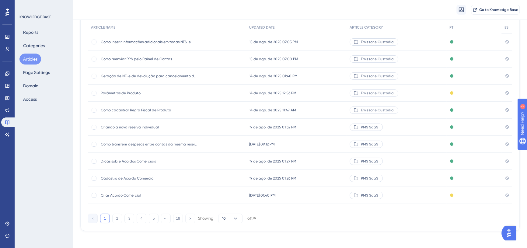
click at [370, 195] on span "PMS SaaS" at bounding box center [369, 195] width 17 height 5
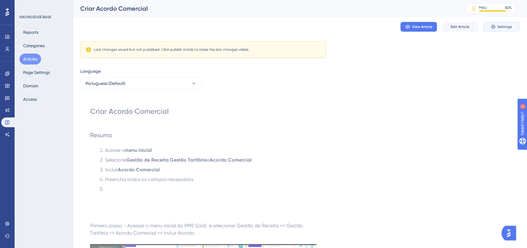
click at [497, 26] on button "Settings" at bounding box center [501, 27] width 36 height 10
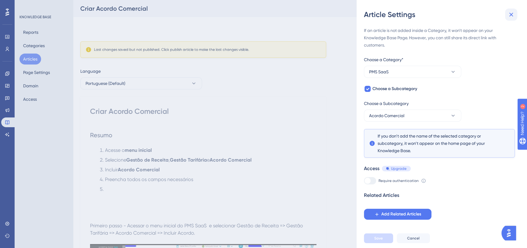
click at [510, 14] on icon at bounding box center [510, 14] width 7 height 7
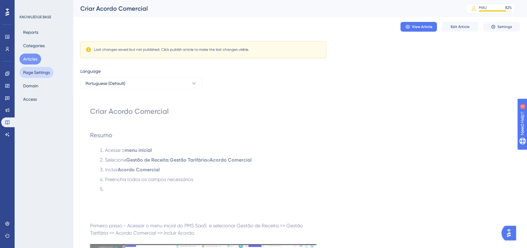
click at [33, 73] on button "Page Settings" at bounding box center [36, 72] width 34 height 11
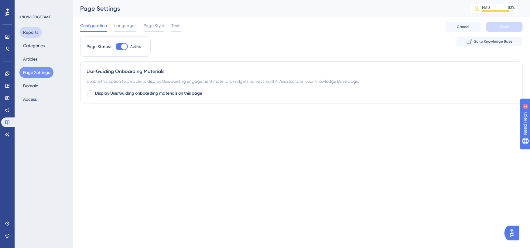
click at [35, 33] on button "Reports" at bounding box center [30, 32] width 22 height 11
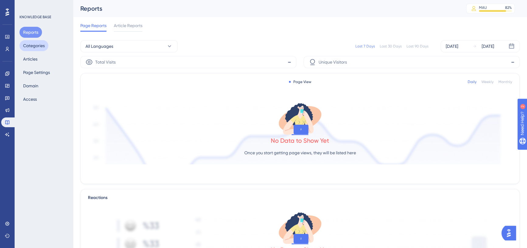
click at [36, 46] on button "Categories" at bounding box center [33, 45] width 29 height 11
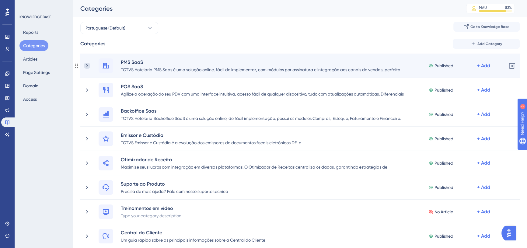
click at [86, 64] on icon at bounding box center [87, 65] width 2 height 3
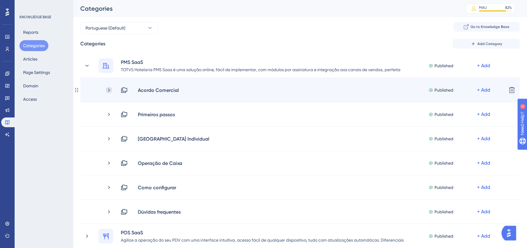
click at [108, 91] on icon at bounding box center [109, 89] width 2 height 3
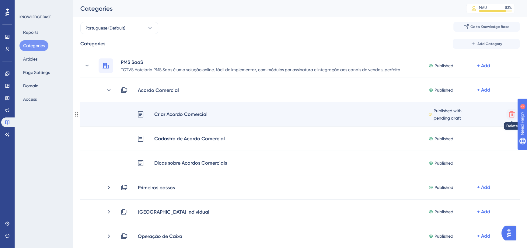
click at [511, 113] on icon at bounding box center [511, 114] width 7 height 7
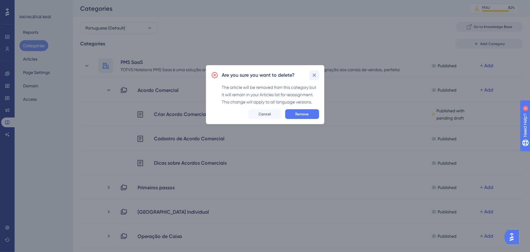
click at [315, 75] on icon at bounding box center [315, 75] width 6 height 6
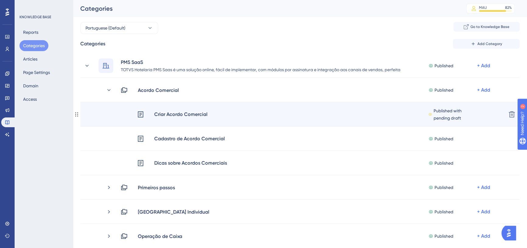
click at [181, 114] on div "Criar Acordo Comercial" at bounding box center [181, 114] width 54 height 8
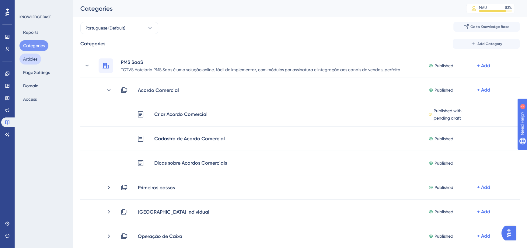
click at [33, 60] on button "Articles" at bounding box center [30, 59] width 22 height 11
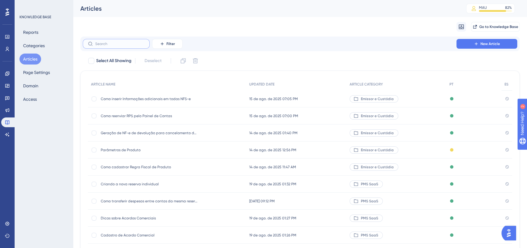
click at [122, 45] on input "text" at bounding box center [119, 44] width 49 height 4
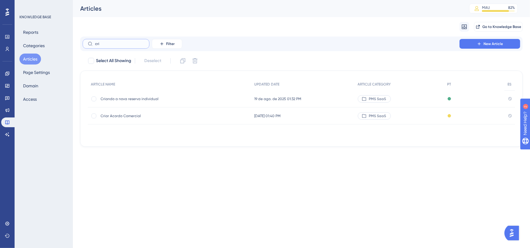
type input "cri"
click at [140, 118] on div "Criar Acordo Comercial Criar Acordo Comercial" at bounding box center [149, 115] width 97 height 17
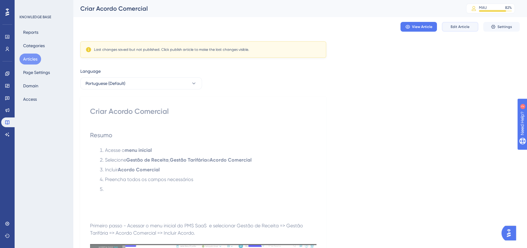
click at [461, 29] on span "Edit Article" at bounding box center [459, 26] width 19 height 5
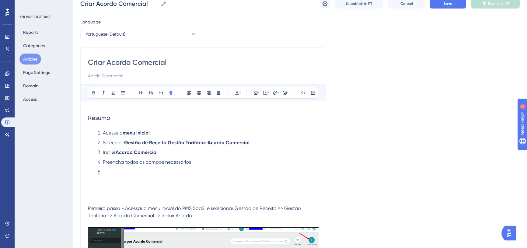
scroll to position [1, 0]
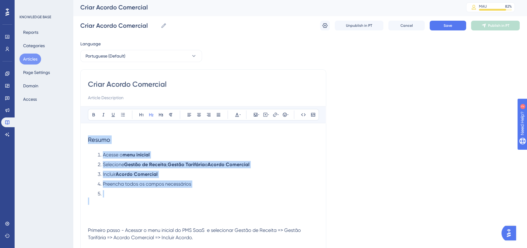
drag, startPoint x: 92, startPoint y: 139, endPoint x: 196, endPoint y: 199, distance: 119.7
copy div "Resumo Acesse o menu inicial Selecione Gestão de Receita , Gestão Tarifária e A…"
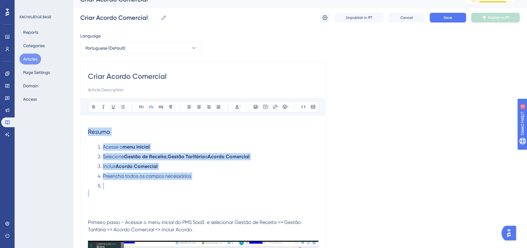
scroll to position [84, 0]
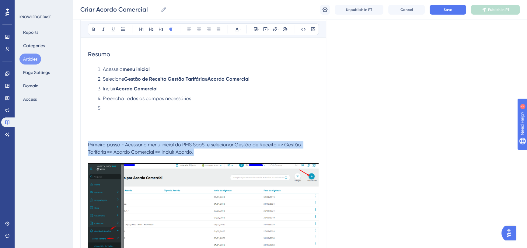
drag, startPoint x: 102, startPoint y: 143, endPoint x: 228, endPoint y: 160, distance: 126.9
click at [228, 160] on p "Primeiro passo - Acessar o menu inicial do PMS SaaS e selecionar Gestão de Rece…" at bounding box center [203, 212] width 230 height 142
copy span "Primeiro passo - Acessar o menu inicial do PMS SaaS e selecionar Gestão de Rece…"
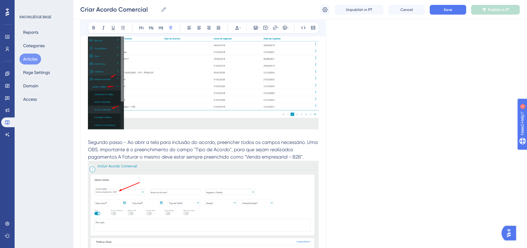
scroll to position [250, 0]
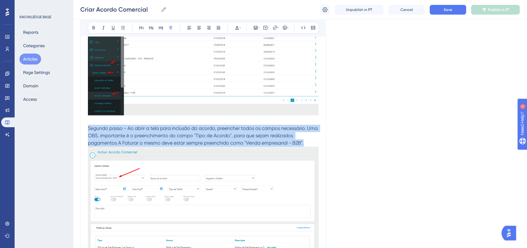
drag, startPoint x: 89, startPoint y: 128, endPoint x: 317, endPoint y: 143, distance: 228.8
click at [317, 143] on p "Segundo passo - Ao abrir a tela para inclusão do acordo, preencher todos os cam…" at bounding box center [203, 136] width 230 height 22
copy span "Segundo passo - Ao abrir a tela para inclusão do acordo, preencher todos os cam…"
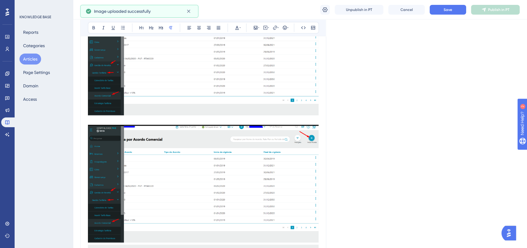
click at [213, 164] on img at bounding box center [203, 184] width 230 height 118
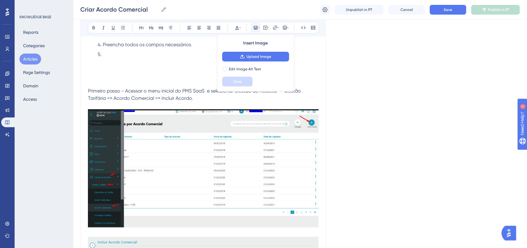
scroll to position [221, 0]
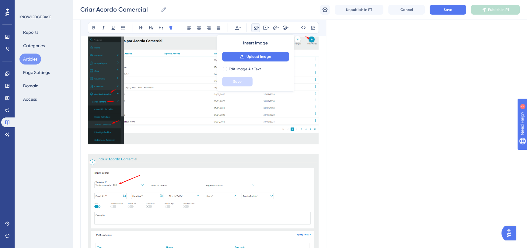
click at [119, 149] on p at bounding box center [203, 149] width 230 height 7
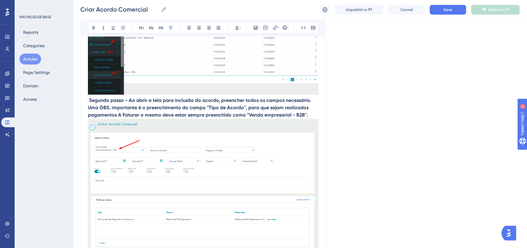
scroll to position [331, 0]
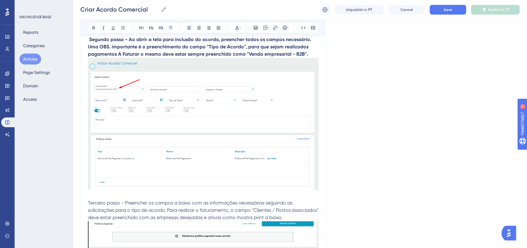
click at [155, 112] on img at bounding box center [203, 124] width 230 height 132
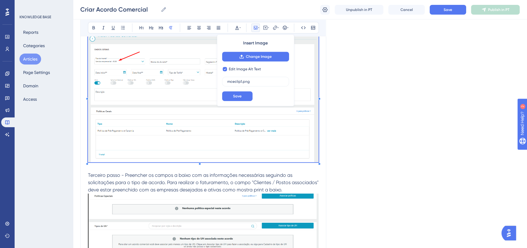
scroll to position [414, 0]
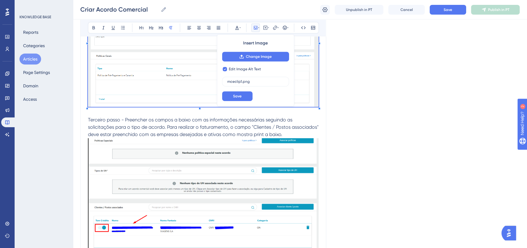
checkbox input "false"
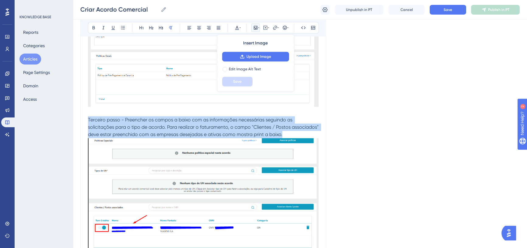
drag, startPoint x: 96, startPoint y: 122, endPoint x: 305, endPoint y: 134, distance: 208.9
click at [305, 134] on p "Terceiro passo - Preencher os campos a baixo com as informações necessárias seg…" at bounding box center [203, 200] width 230 height 169
copy span "Terceiro passo - Preencher os campos a baixo com as informações necessárias seg…"
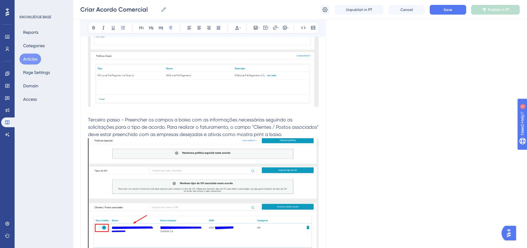
drag, startPoint x: 209, startPoint y: 188, endPoint x: 353, endPoint y: 160, distance: 147.1
click at [257, 170] on img at bounding box center [203, 210] width 230 height 145
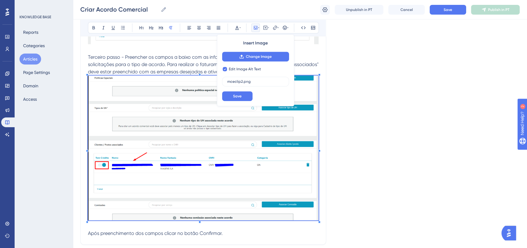
scroll to position [529, 0]
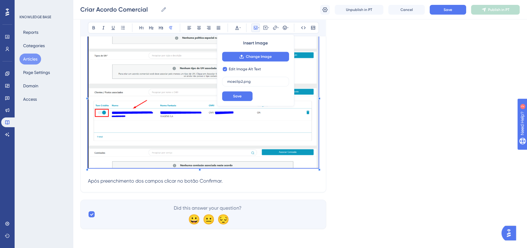
checkbox input "false"
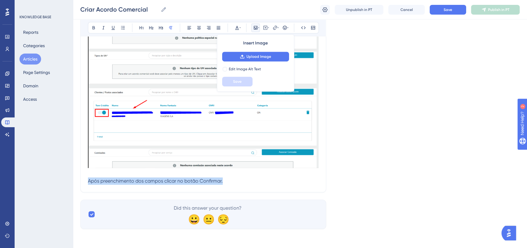
drag, startPoint x: 246, startPoint y: 183, endPoint x: 85, endPoint y: 119, distance: 173.7
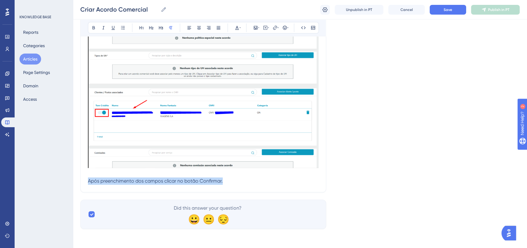
copy span "Após preenchimento dos campos clicar no botão Confirmar."
click at [440, 5] on button "Save" at bounding box center [447, 10] width 36 height 10
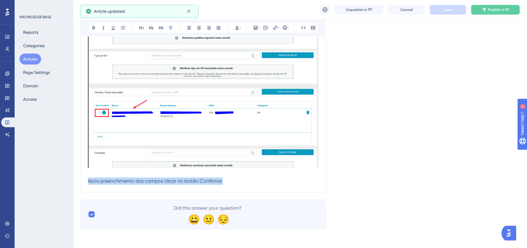
click at [29, 60] on button "Articles" at bounding box center [30, 59] width 22 height 11
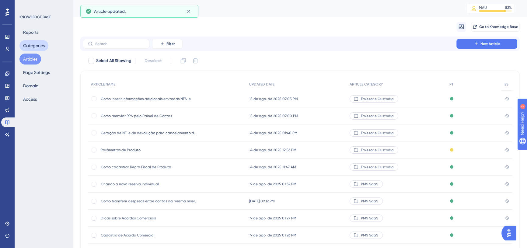
click at [33, 44] on button "Categories" at bounding box center [33, 45] width 29 height 11
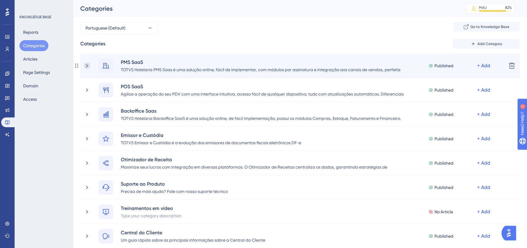
click at [86, 64] on icon at bounding box center [87, 65] width 2 height 3
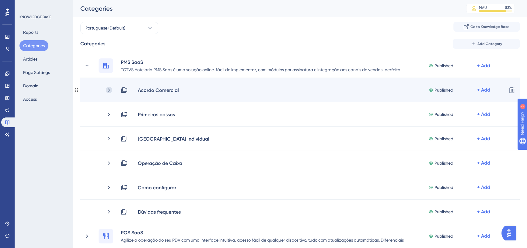
click at [108, 89] on icon at bounding box center [109, 90] width 6 height 6
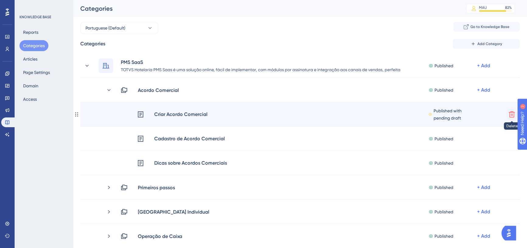
click at [513, 116] on icon at bounding box center [511, 114] width 6 height 6
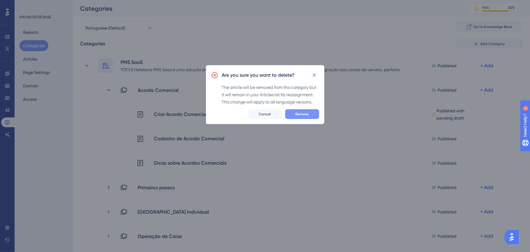
click at [302, 116] on span "Remove" at bounding box center [302, 114] width 13 height 5
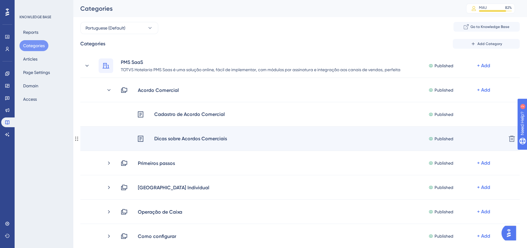
click at [182, 140] on div "Dicas sobre Acordos Comerciais" at bounding box center [190, 139] width 73 height 8
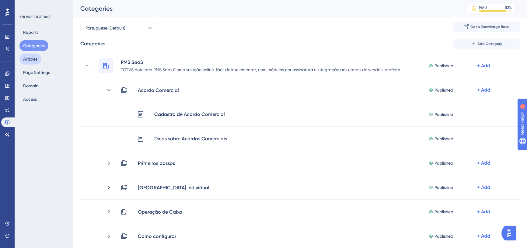
click at [30, 58] on button "Articles" at bounding box center [30, 59] width 22 height 11
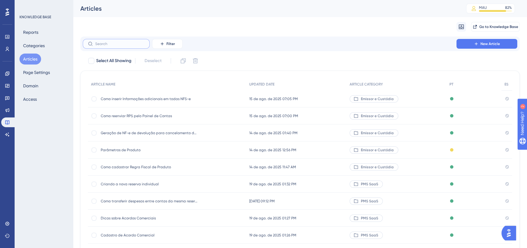
click at [124, 45] on input "text" at bounding box center [119, 44] width 49 height 4
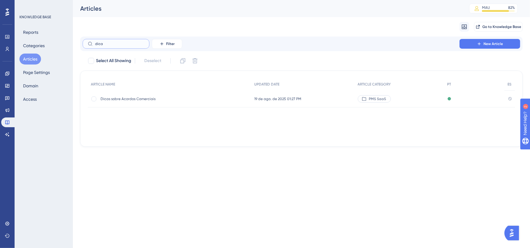
type input "dica"
click at [134, 95] on div "Dicas sobre Acordos Comerciais Dicas sobre Acordos Comerciais" at bounding box center [149, 98] width 97 height 17
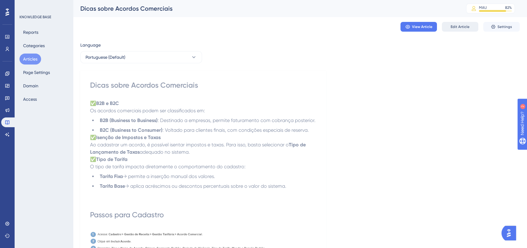
click at [462, 26] on span "Edit Article" at bounding box center [459, 26] width 19 height 5
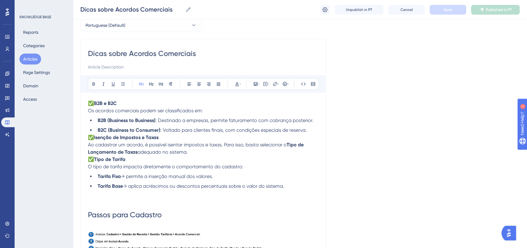
scroll to position [47, 0]
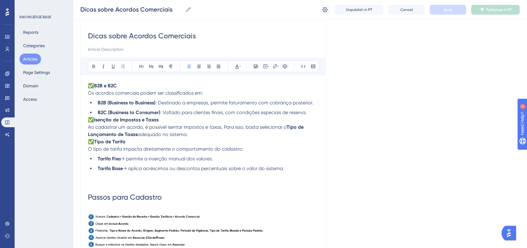
drag, startPoint x: 255, startPoint y: 163, endPoint x: 76, endPoint y: 79, distance: 197.7
click at [76, 79] on div "Performance Users Engagement Widgets Feedback Product Updates Knowledge Base AI…" at bounding box center [300, 142] width 454 height 379
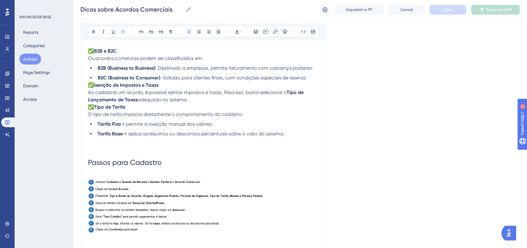
scroll to position [102, 0]
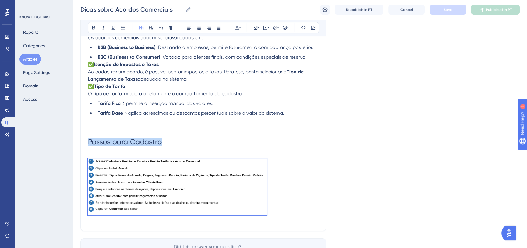
drag, startPoint x: 94, startPoint y: 142, endPoint x: 294, endPoint y: 205, distance: 209.5
click at [294, 205] on div "✅ B2B e B2C Os acordos comerciais podem ser classificados em: B2B (Business to …" at bounding box center [203, 125] width 230 height 196
copy span "Passos para Cadastro"
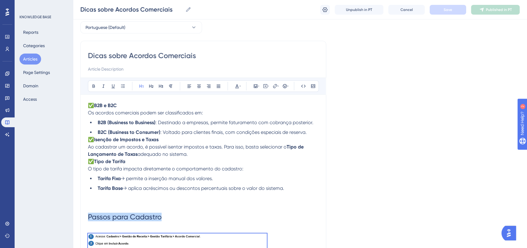
scroll to position [0, 0]
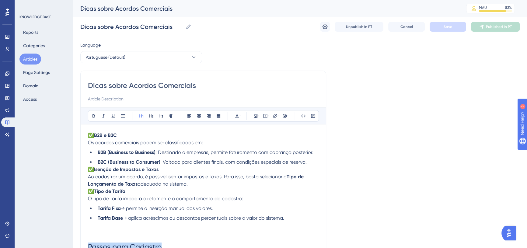
click at [32, 57] on button "Articles" at bounding box center [30, 59] width 22 height 11
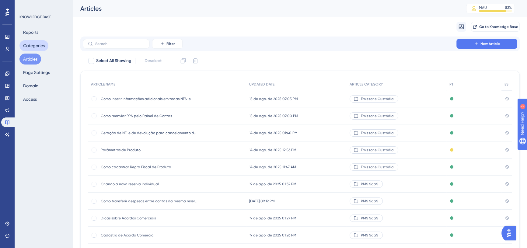
click at [34, 49] on button "Categories" at bounding box center [33, 45] width 29 height 11
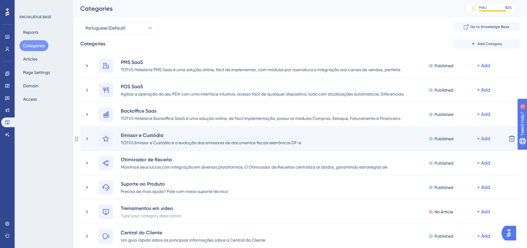
click at [137, 134] on div "Emissor e Custódia" at bounding box center [210, 134] width 181 height 7
click at [136, 135] on div "Emissor e Custódia" at bounding box center [210, 134] width 181 height 7
click at [137, 137] on div "Emissor e Custódia" at bounding box center [210, 134] width 181 height 7
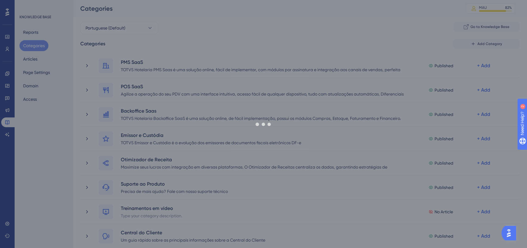
click at [304, 142] on div at bounding box center [263, 124] width 527 height 248
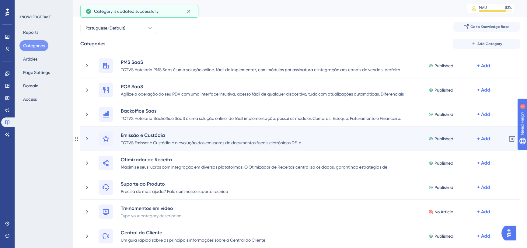
click at [301, 142] on div "TOTVS Emissor e Custódia é a evolução dos emissores de documentos fiscais eletr…" at bounding box center [210, 142] width 181 height 7
click at [298, 142] on div "TOTVS Emissor e Custódia é a evolução dos emissores de documentos fiscais eletr…" at bounding box center [210, 142] width 181 height 7
drag, startPoint x: 295, startPoint y: 141, endPoint x: 310, endPoint y: 144, distance: 15.7
click at [310, 144] on div "Emissão e Custódia TOTVS Emissor e Custódia é a evolução dos emissores de docum…" at bounding box center [299, 138] width 403 height 15
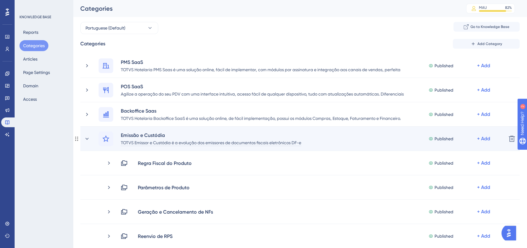
click at [287, 145] on div "TOTVS Emissor e Custódia é a evolução dos emissores de documentos fiscais eletr…" at bounding box center [210, 142] width 181 height 7
click at [295, 143] on div "TOTVS Emissor e Custódia é a evolução dos emissores de documentos fiscais eletr…" at bounding box center [210, 142] width 181 height 7
click at [301, 143] on div "TOTVS Emissor e Custódia é a evolução dos emissores de documentos fiscais eletr…" at bounding box center [210, 142] width 181 height 7
click at [297, 142] on div "TOTVS Emissor e Custódia é a evolução dos emissores de documentos fiscais eletr…" at bounding box center [208, 142] width 177 height 7
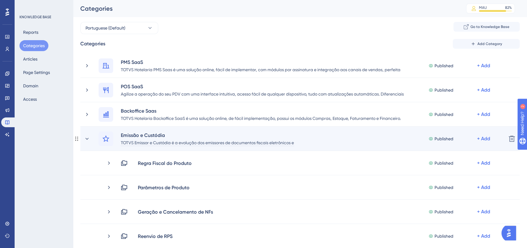
click at [294, 142] on div "TOTVS Emissor e Custódia é a evolução dos emissores de documentos fiscais eletr…" at bounding box center [207, 142] width 174 height 7
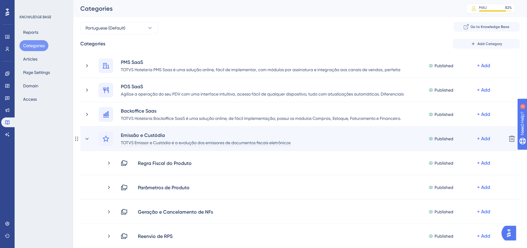
click at [146, 143] on div "TOTVS Emissor e Custódia é a evolução dos emissores de documentos fiscais eletr…" at bounding box center [205, 142] width 170 height 7
click at [149, 142] on div "TOTVS Emissor e Custódia é a evolução dos emissores de documentos fiscais eletr…" at bounding box center [205, 142] width 170 height 7
